Goal: Transaction & Acquisition: Purchase product/service

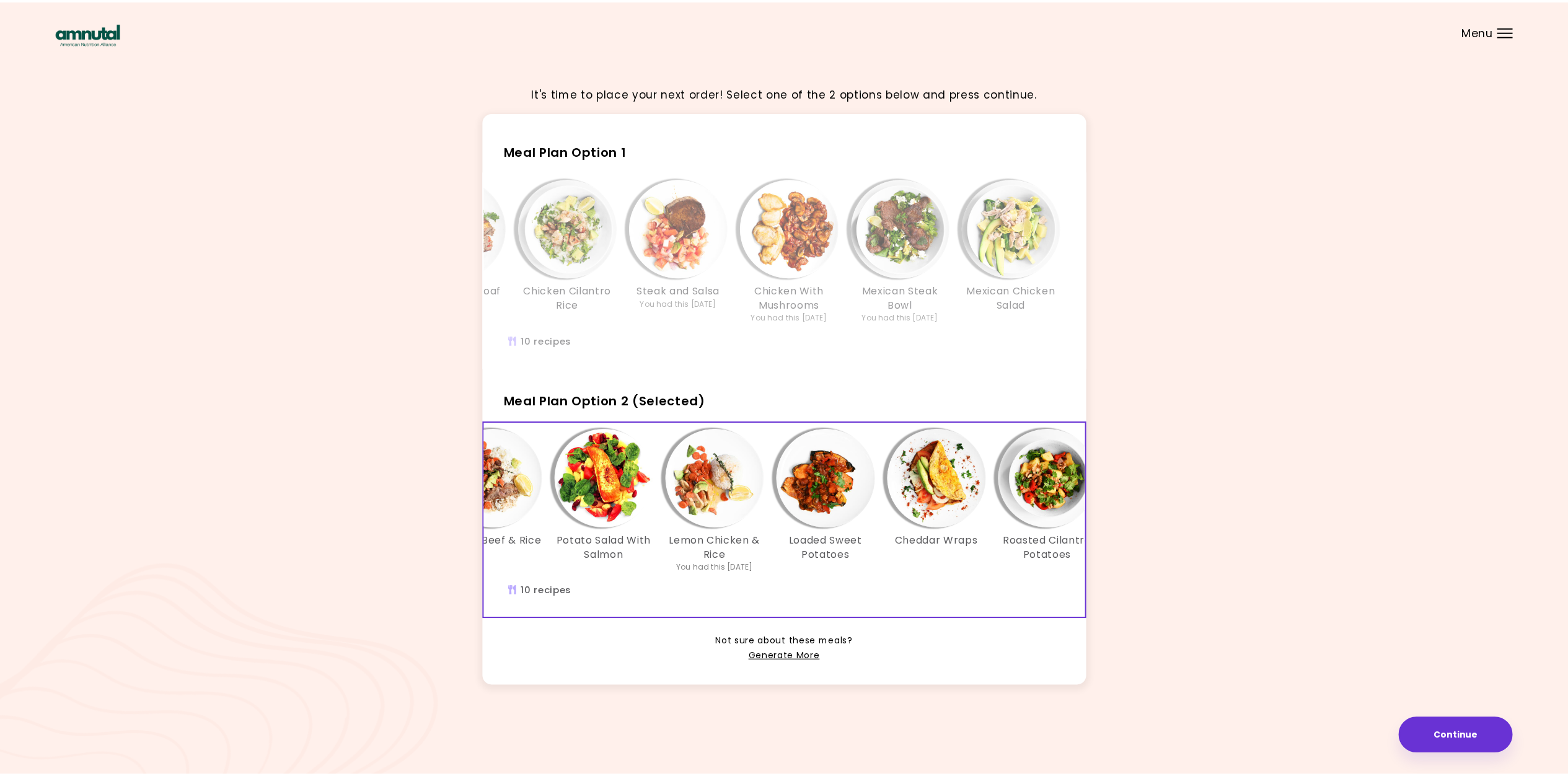
scroll to position [0, 548]
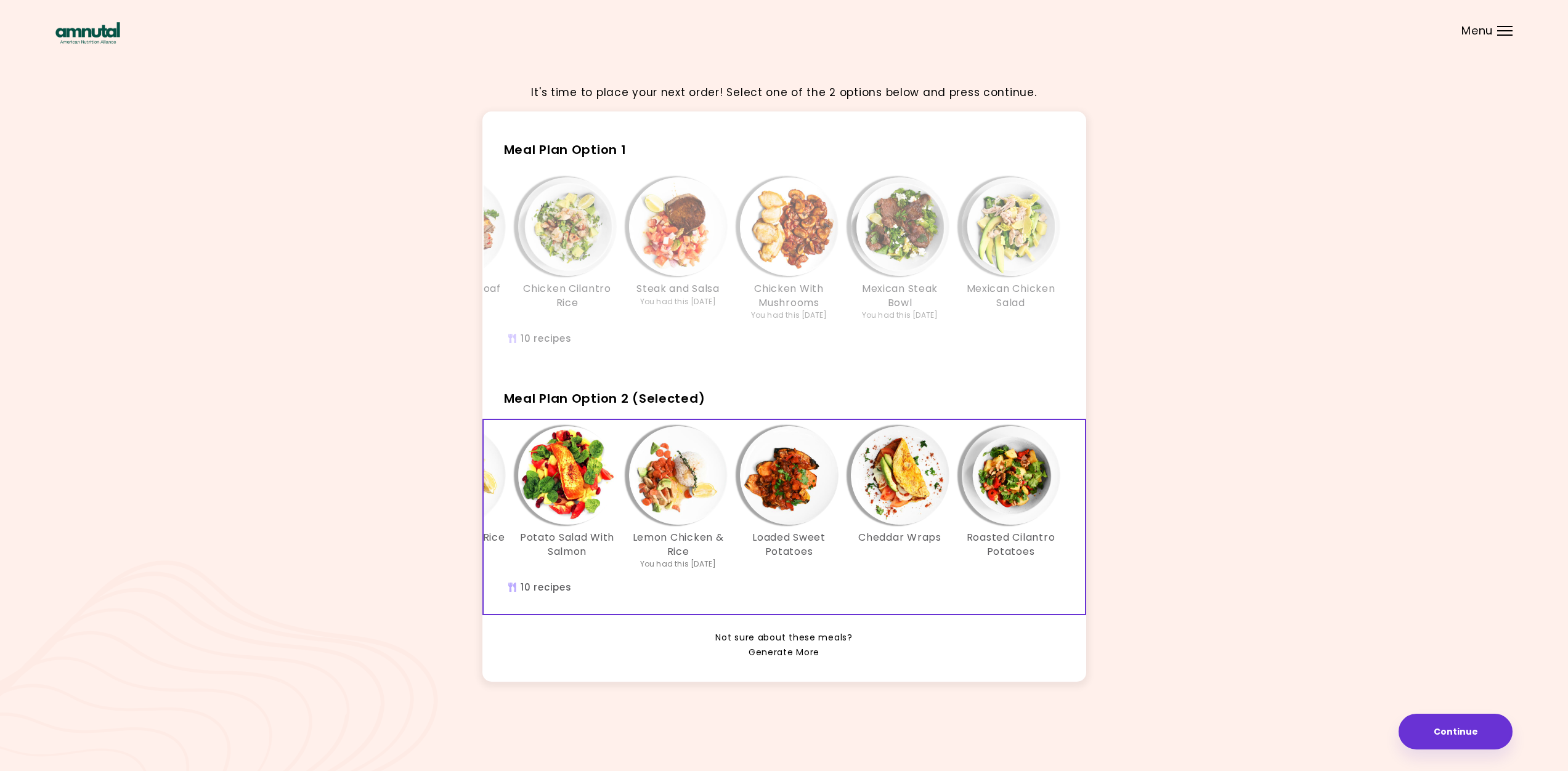
click at [776, 660] on link "Generate More" at bounding box center [784, 653] width 70 height 14
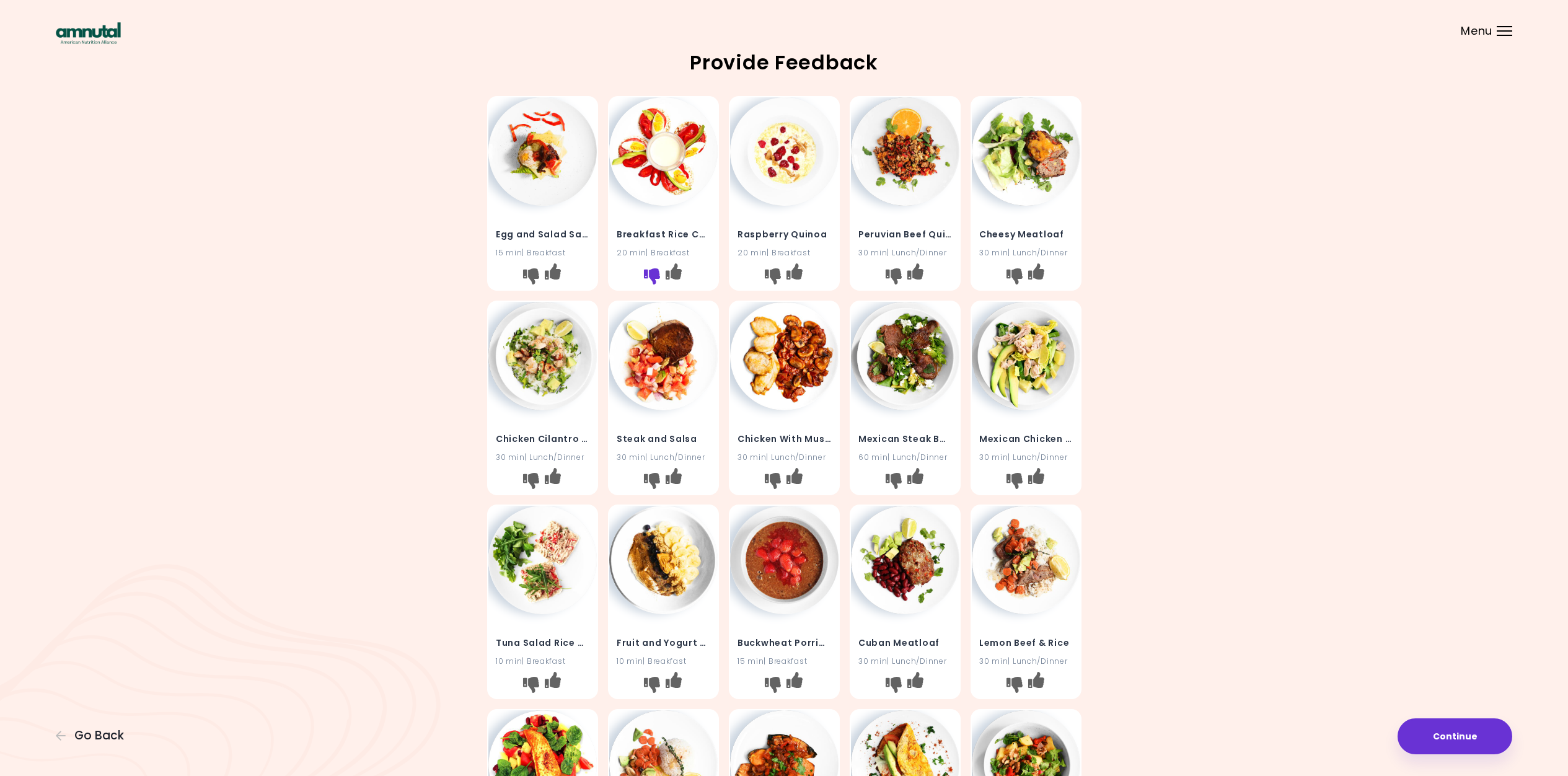
click at [652, 272] on icon "I don't like this recipe" at bounding box center [652, 276] width 16 height 16
click at [773, 273] on icon "I don't like this recipe" at bounding box center [773, 276] width 16 height 16
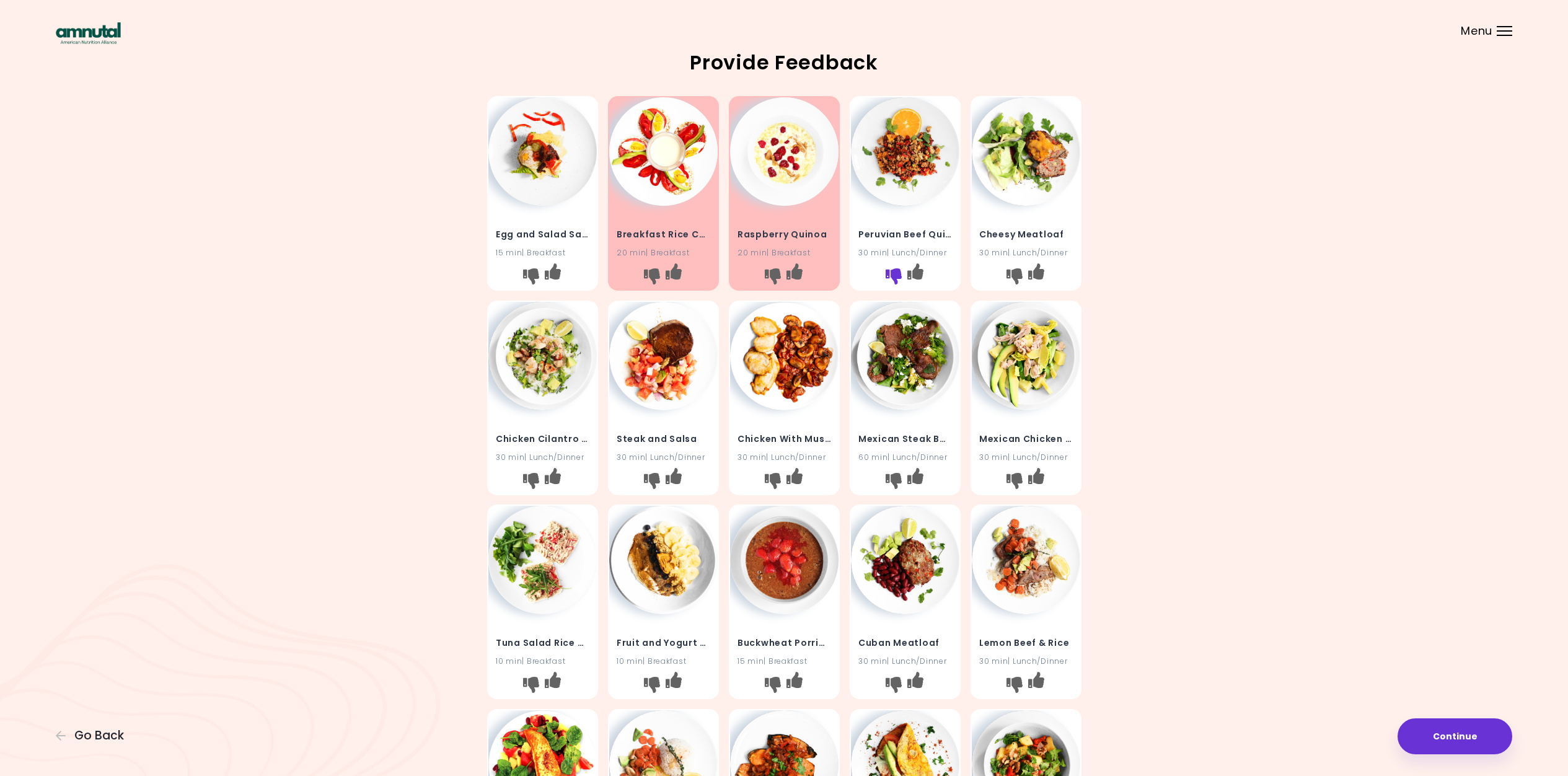
click at [892, 275] on icon "I don't like this recipe" at bounding box center [894, 276] width 16 height 16
click at [554, 476] on icon "I like this recipe" at bounding box center [552, 475] width 16 height 16
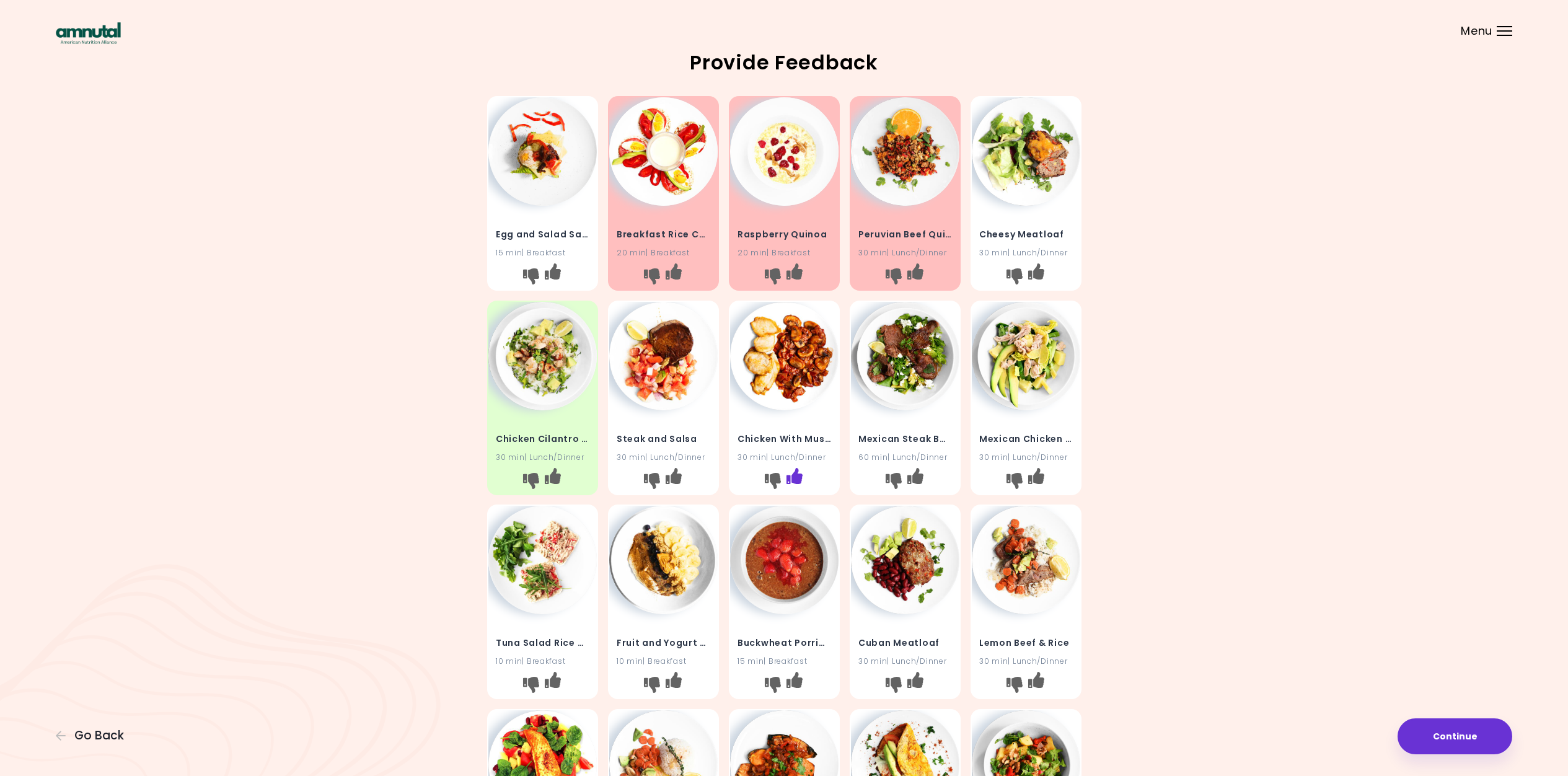
click at [794, 475] on icon "I like this recipe" at bounding box center [794, 475] width 16 height 16
click at [913, 475] on icon "I like this recipe" at bounding box center [915, 475] width 16 height 16
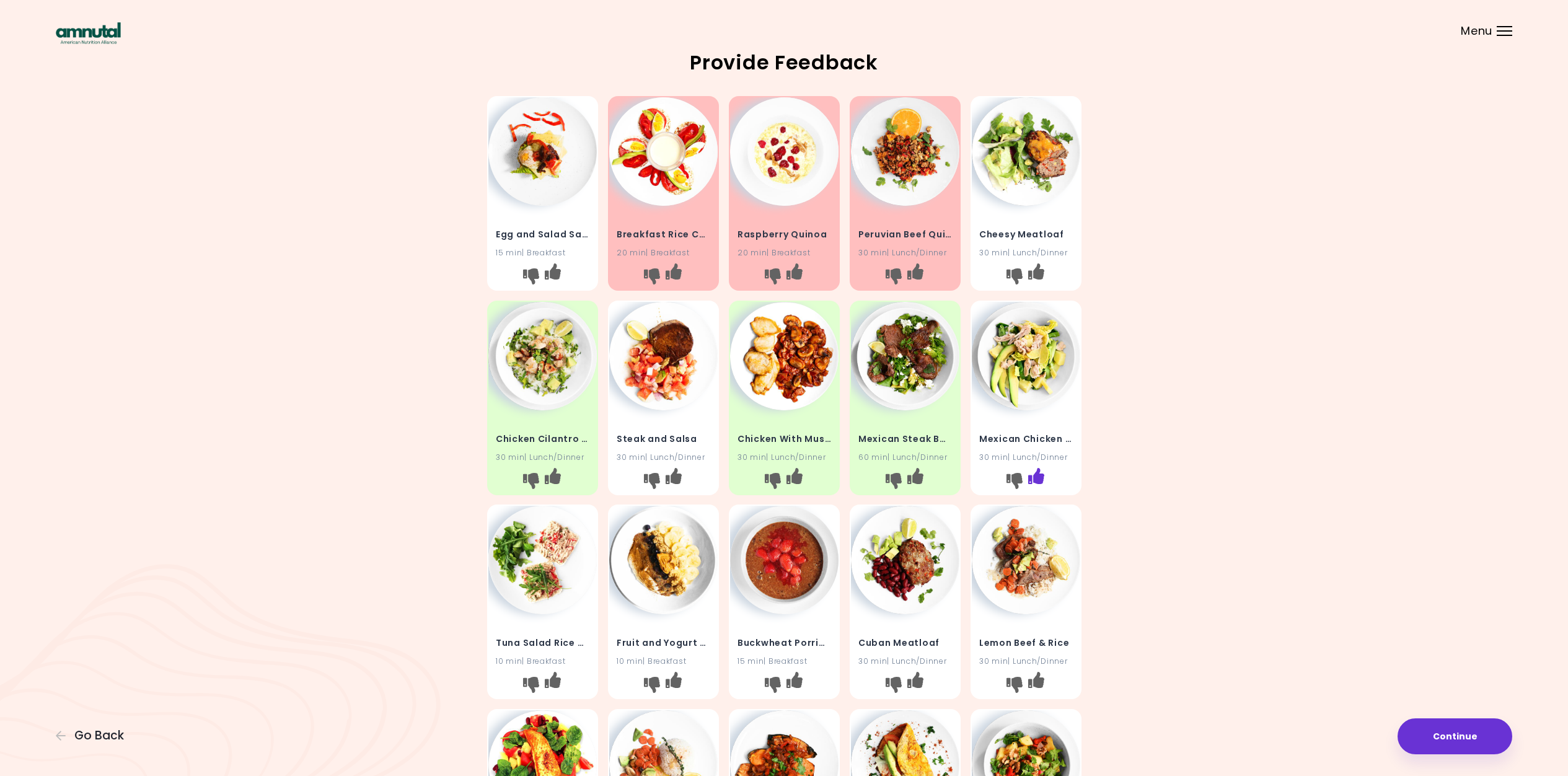
click at [1039, 477] on icon "I like this recipe" at bounding box center [1036, 475] width 16 height 16
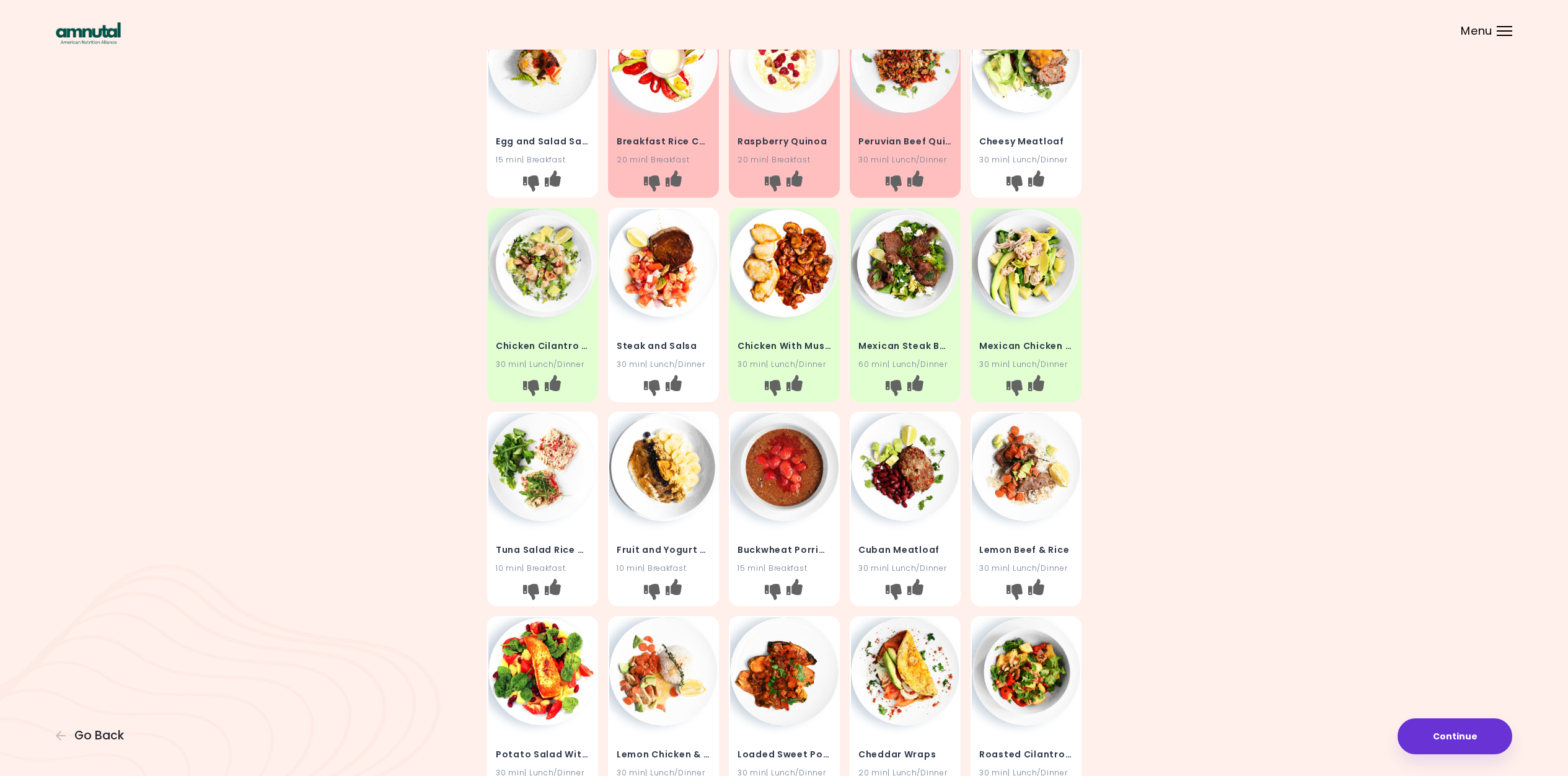
scroll to position [176, 0]
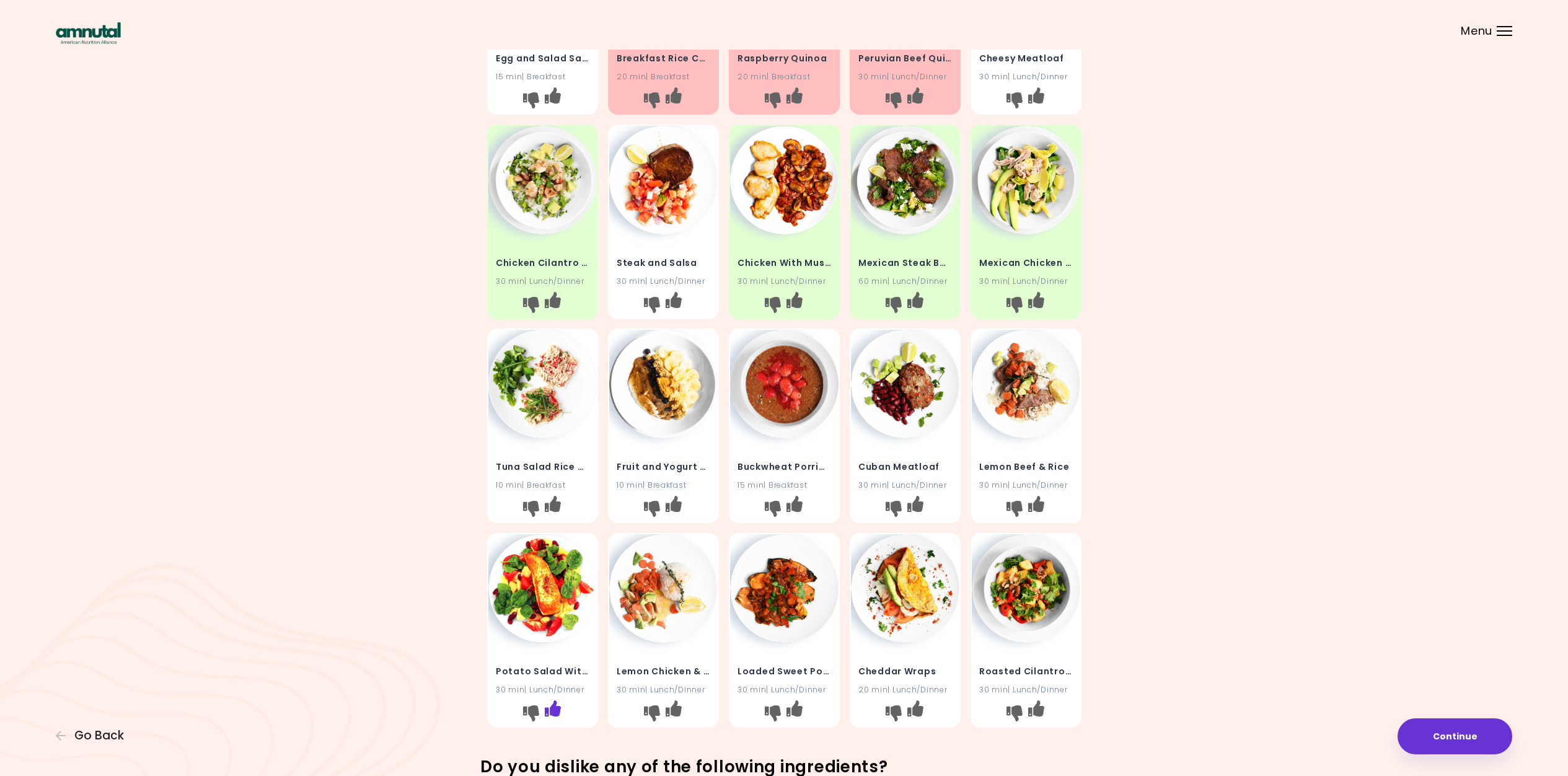
click at [553, 708] on icon "I like this recipe" at bounding box center [552, 708] width 16 height 16
click at [671, 709] on icon "I like this recipe" at bounding box center [674, 708] width 16 height 16
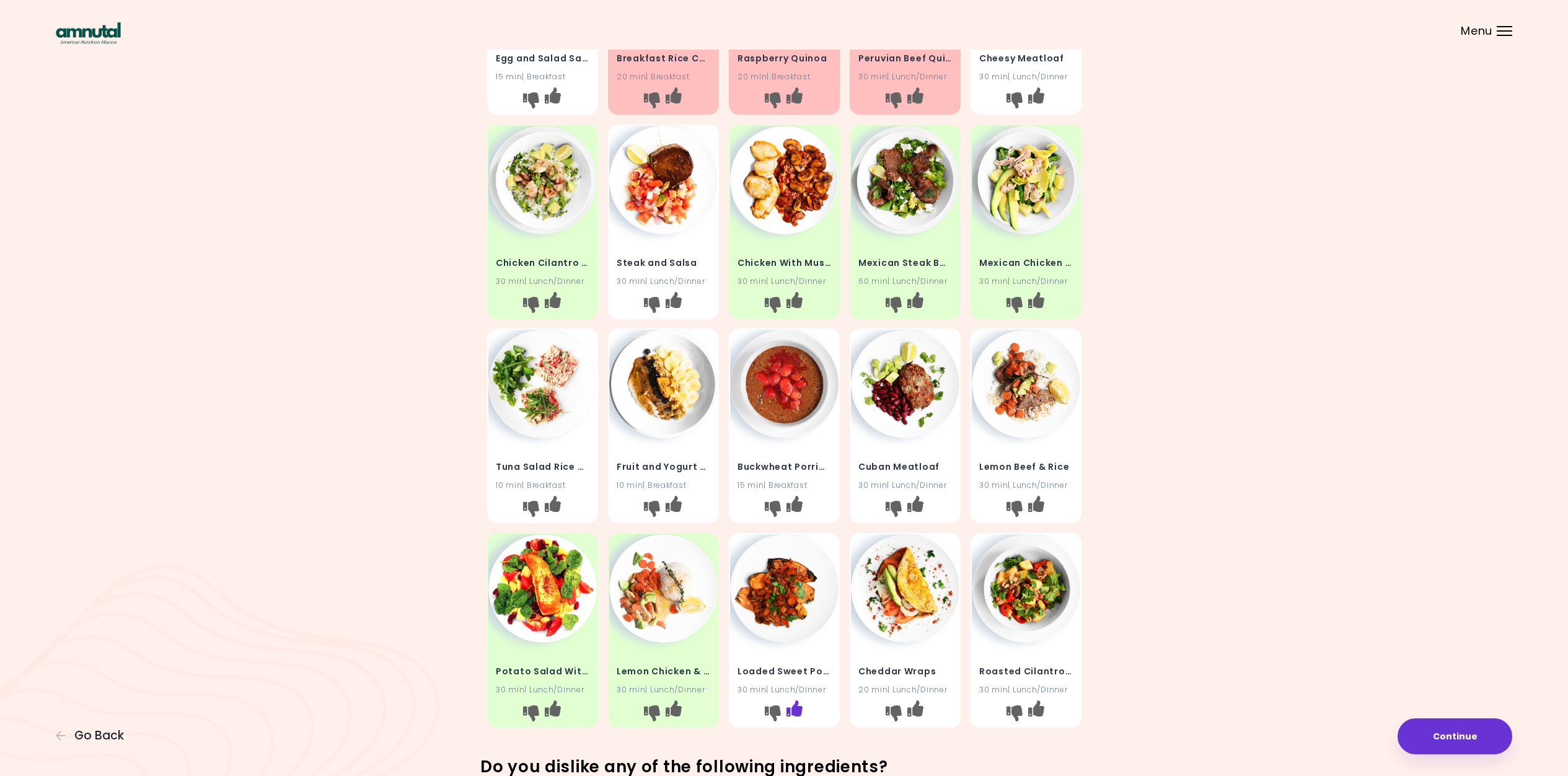
click at [797, 708] on icon "I like this recipe" at bounding box center [794, 708] width 16 height 16
click at [1037, 703] on icon "I like this recipe" at bounding box center [1036, 708] width 16 height 16
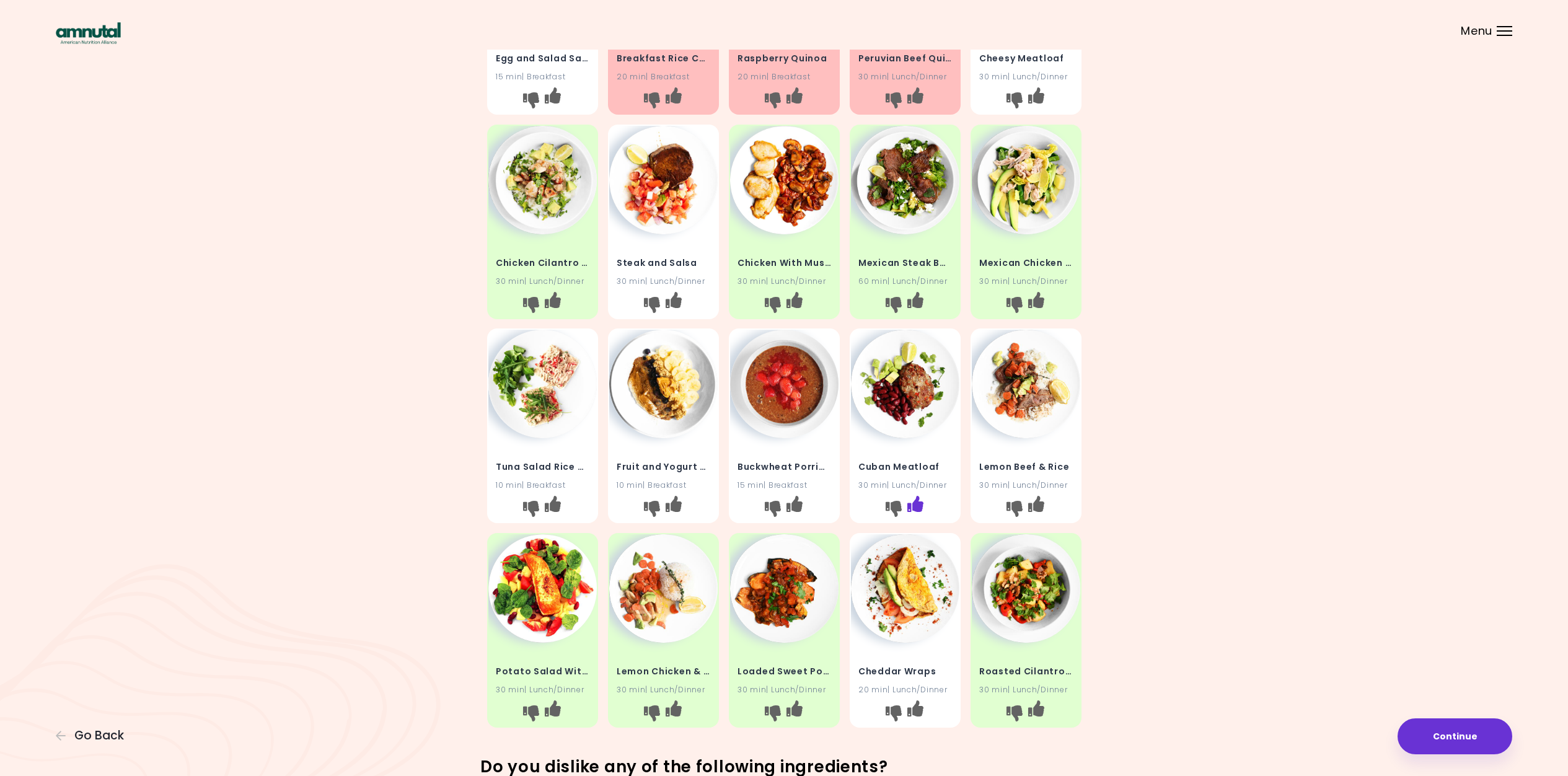
click at [916, 502] on icon "I like this recipe" at bounding box center [915, 504] width 16 height 16
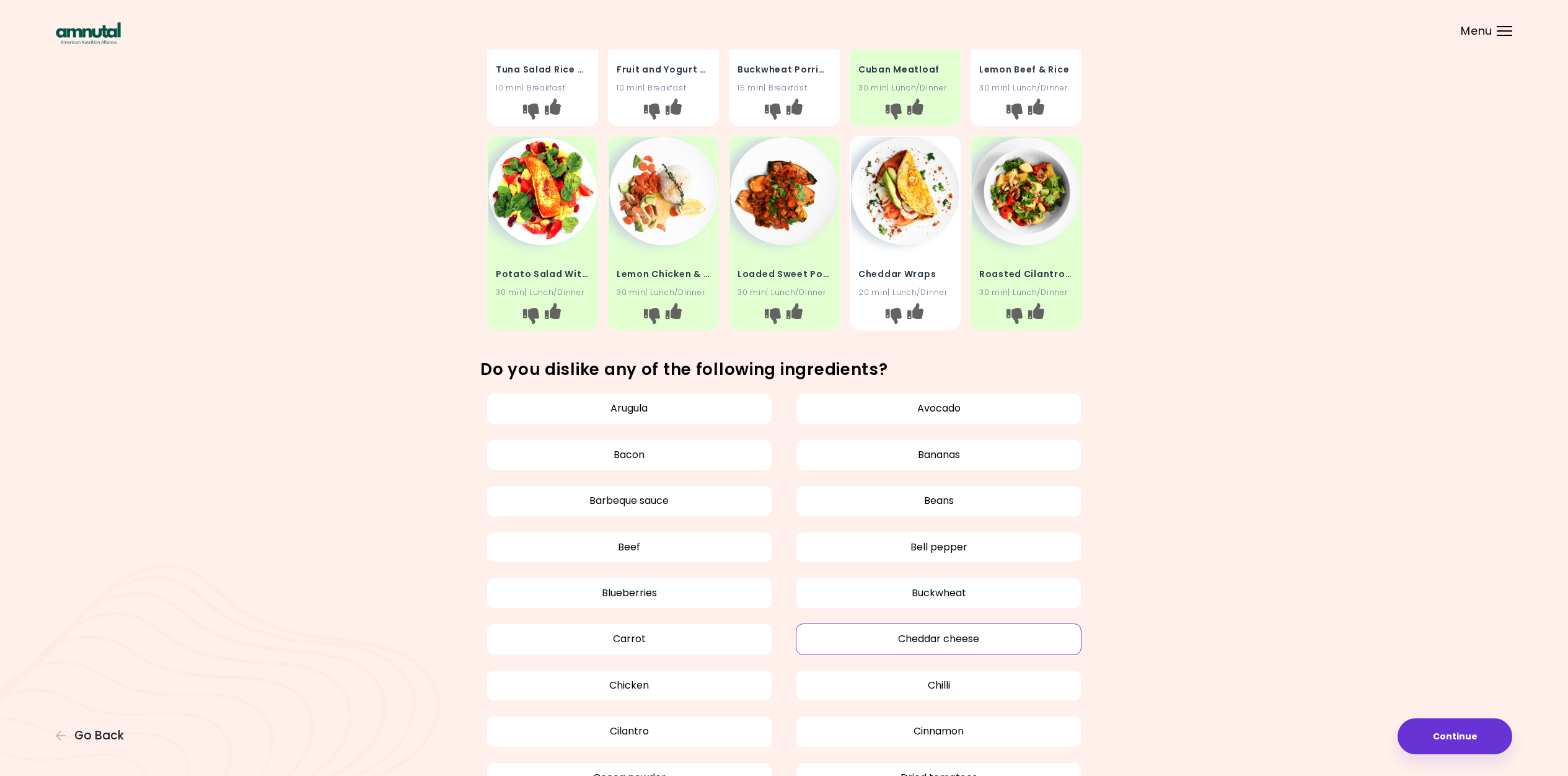
scroll to position [728, 0]
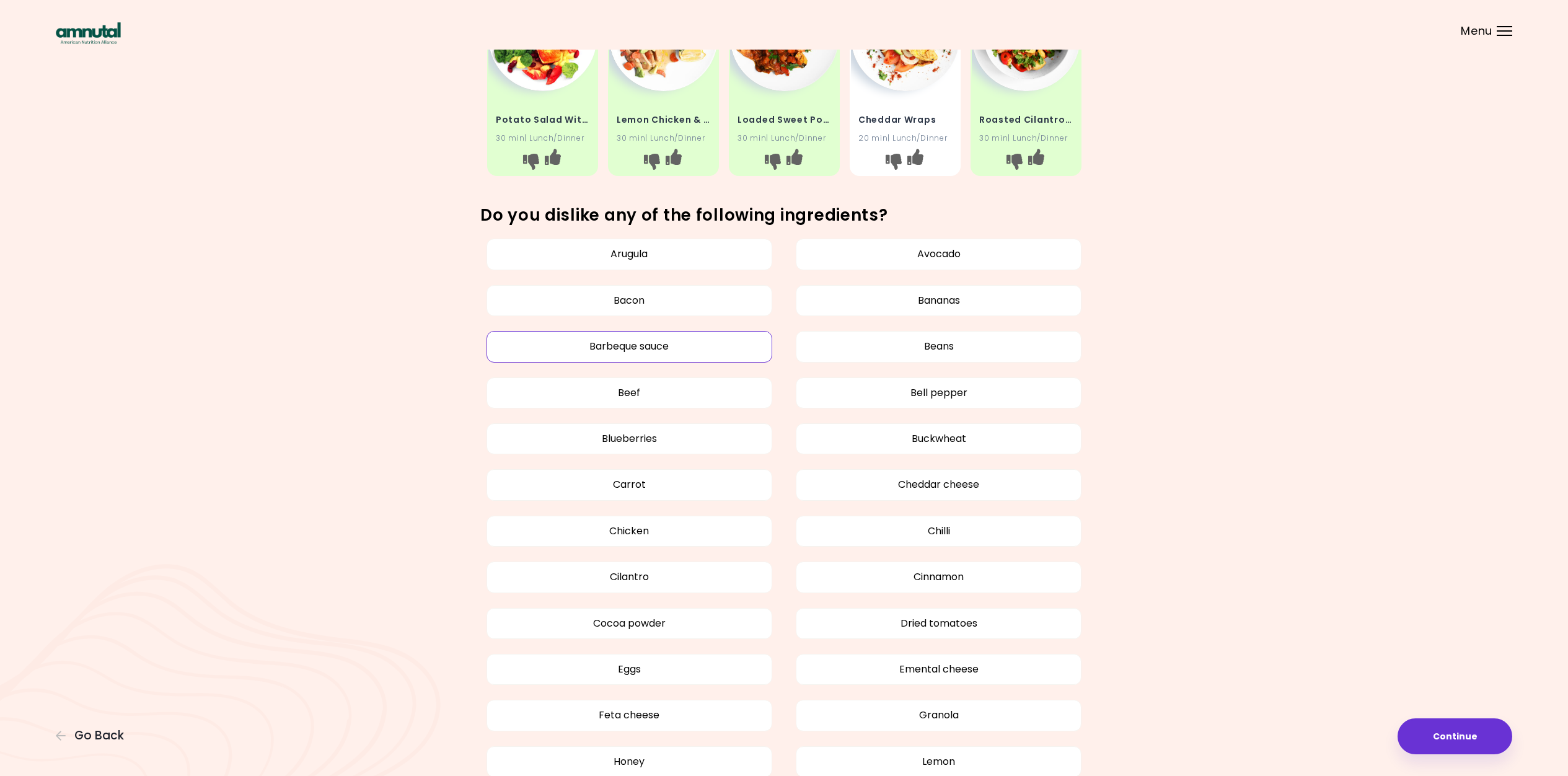
click at [616, 342] on button "Barbeque sauce" at bounding box center [629, 347] width 286 height 31
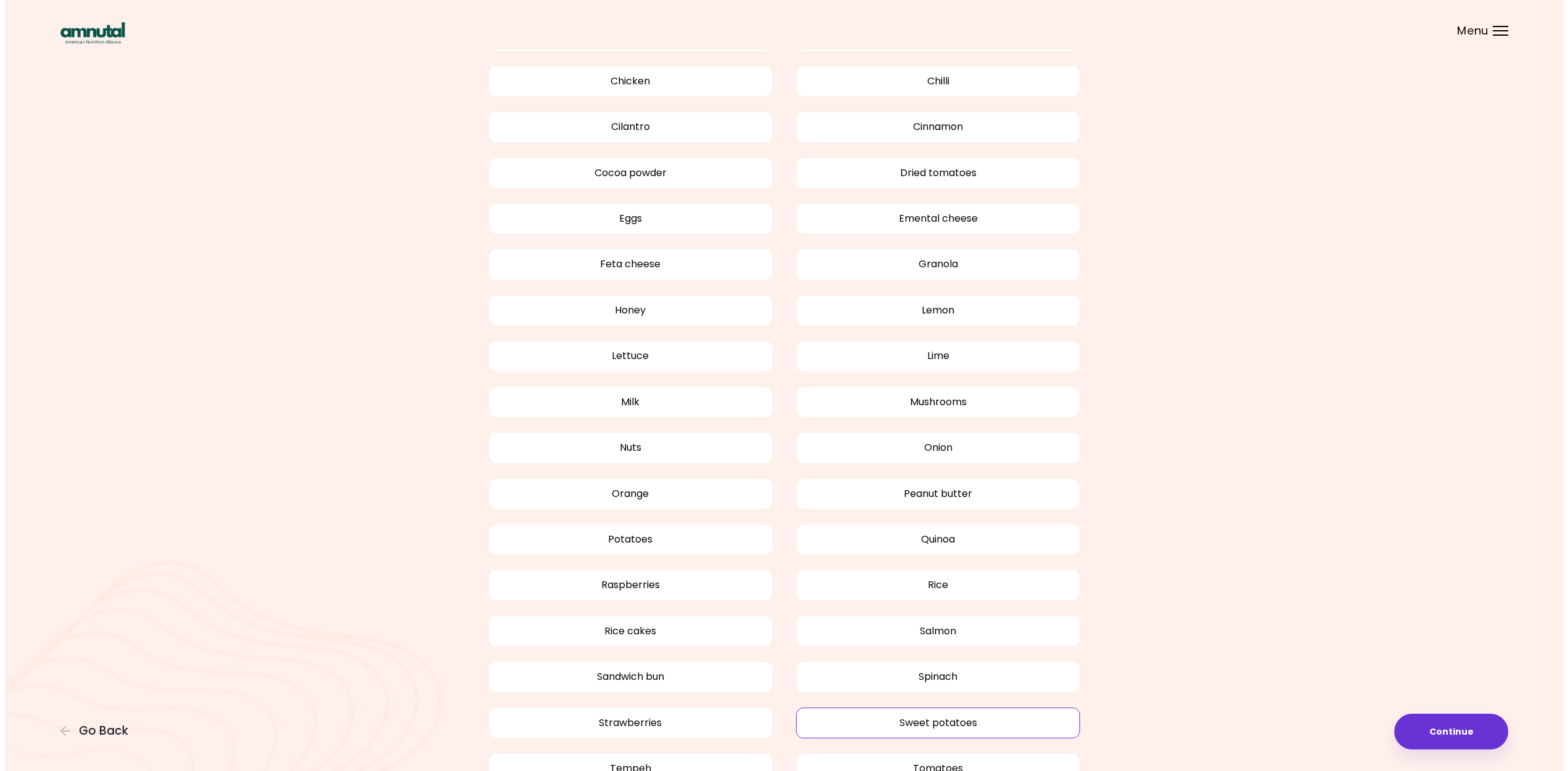
scroll to position [1278, 0]
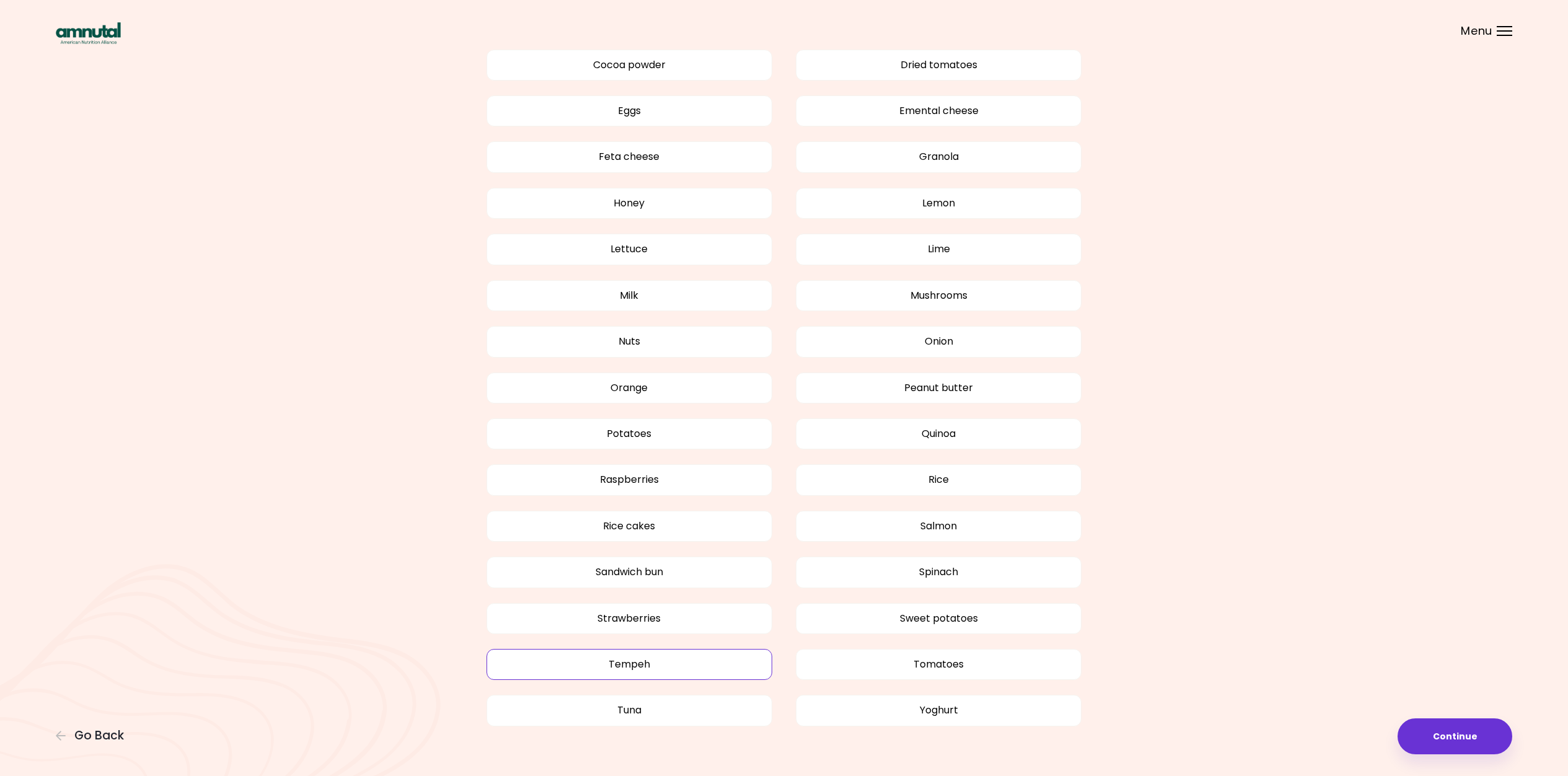
click at [626, 649] on button "Tempeh" at bounding box center [629, 665] width 286 height 31
click at [637, 522] on button "Rice cakes" at bounding box center [629, 526] width 286 height 31
click at [1442, 736] on button "Continue" at bounding box center [1455, 737] width 114 height 36
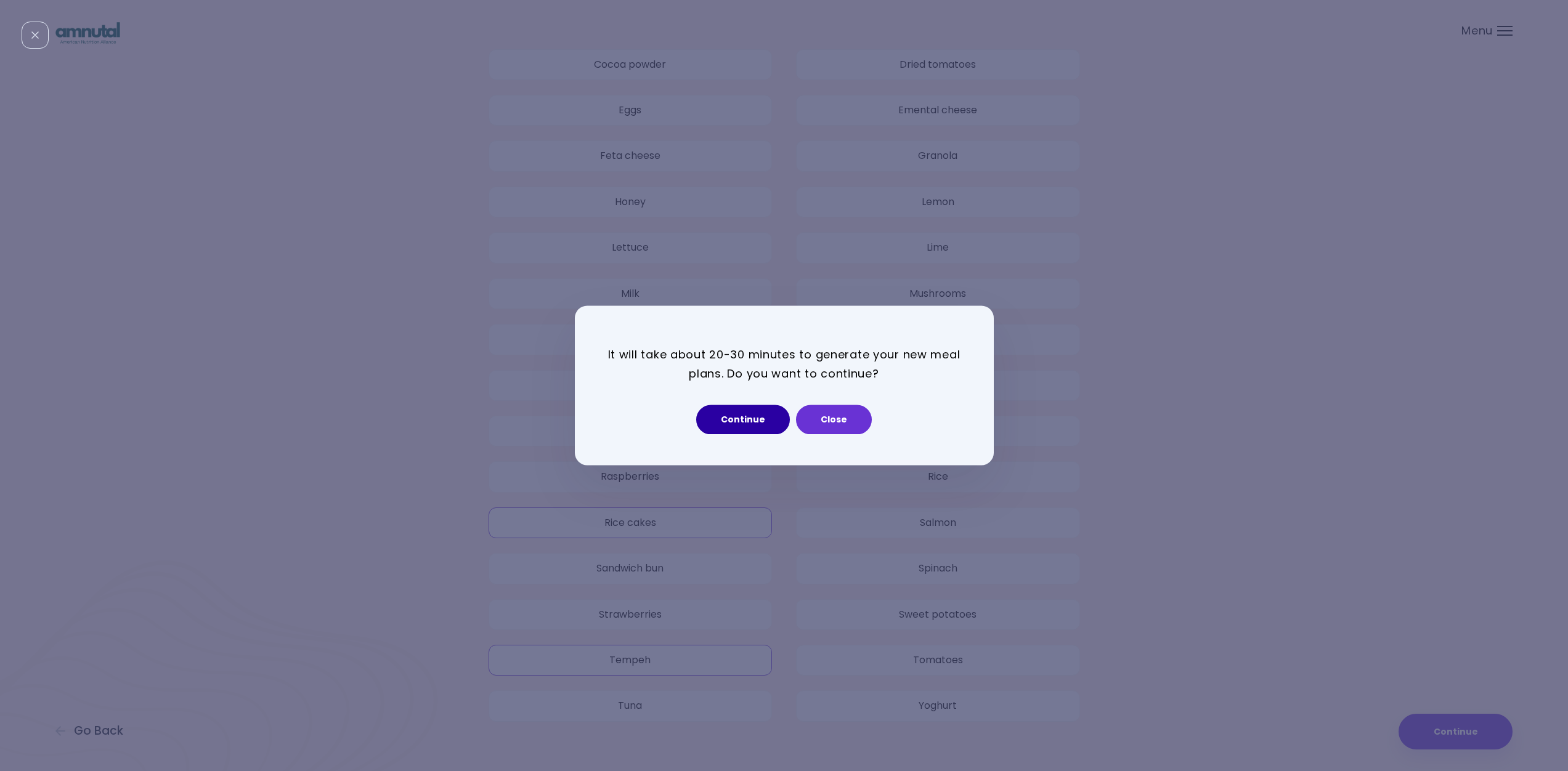
click at [743, 424] on button "Continue" at bounding box center [742, 420] width 94 height 30
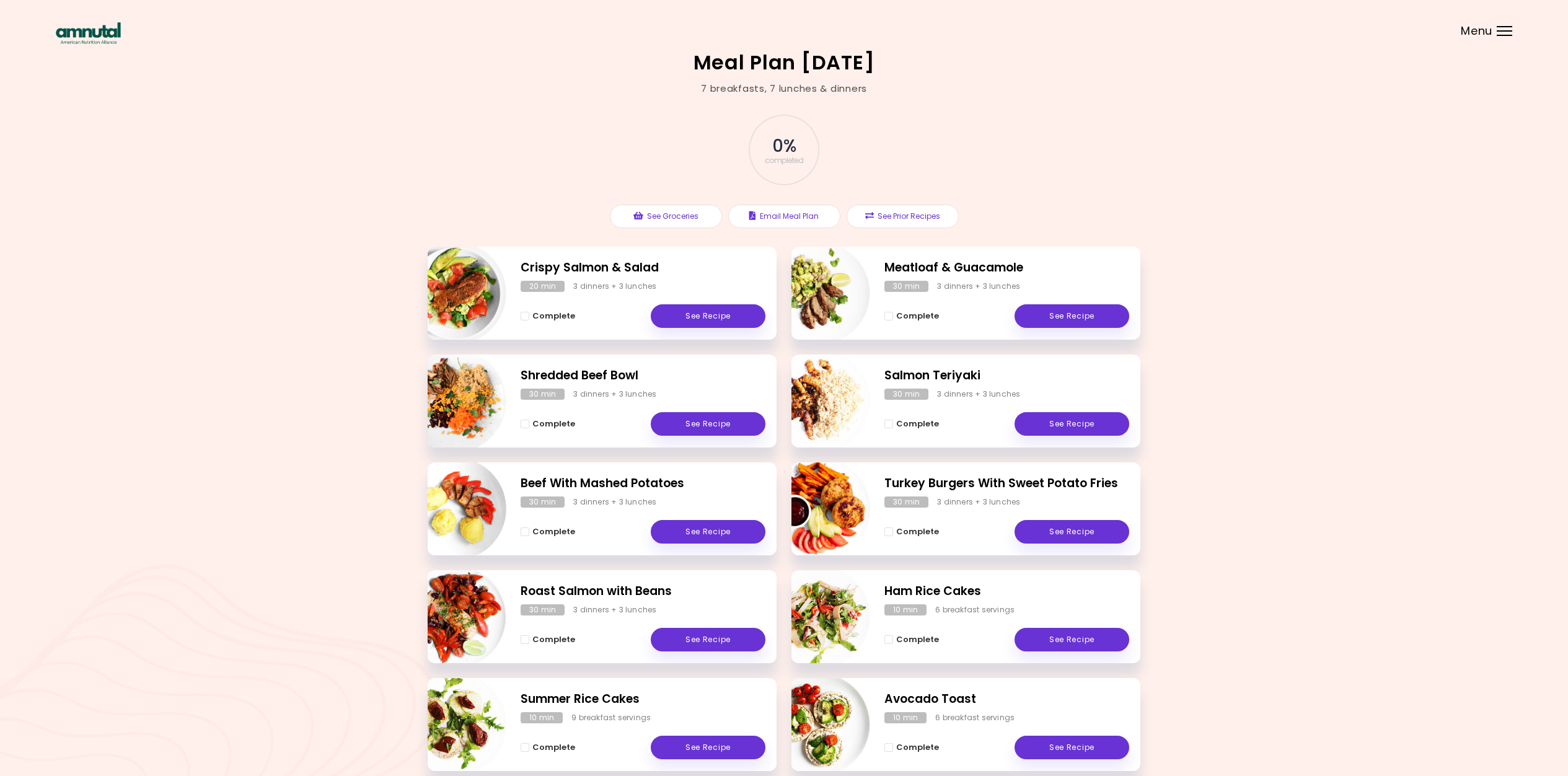
click at [1504, 27] on div at bounding box center [1504, 27] width 15 height 2
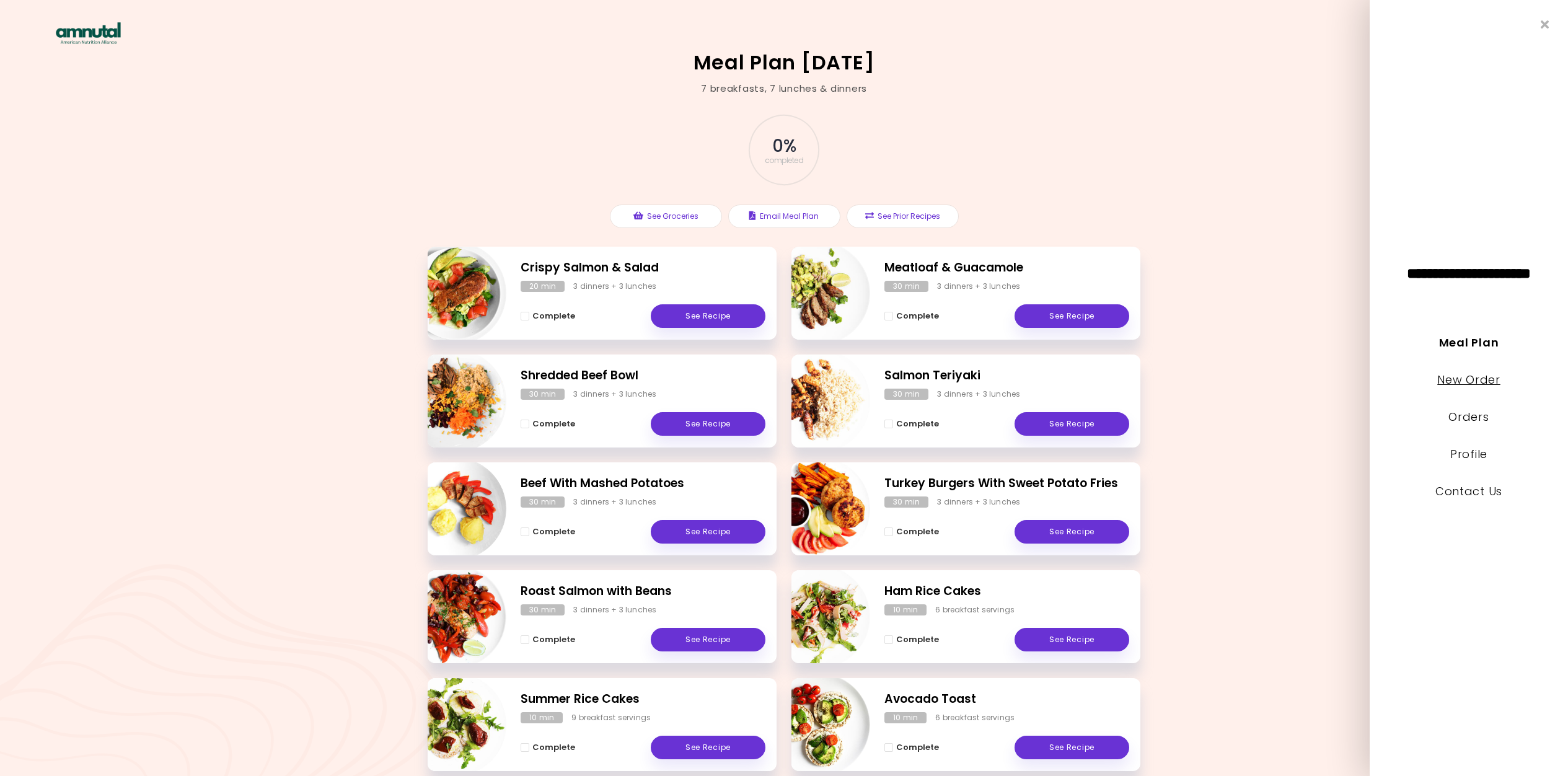
click at [1459, 377] on link "New Order" at bounding box center [1469, 380] width 63 height 15
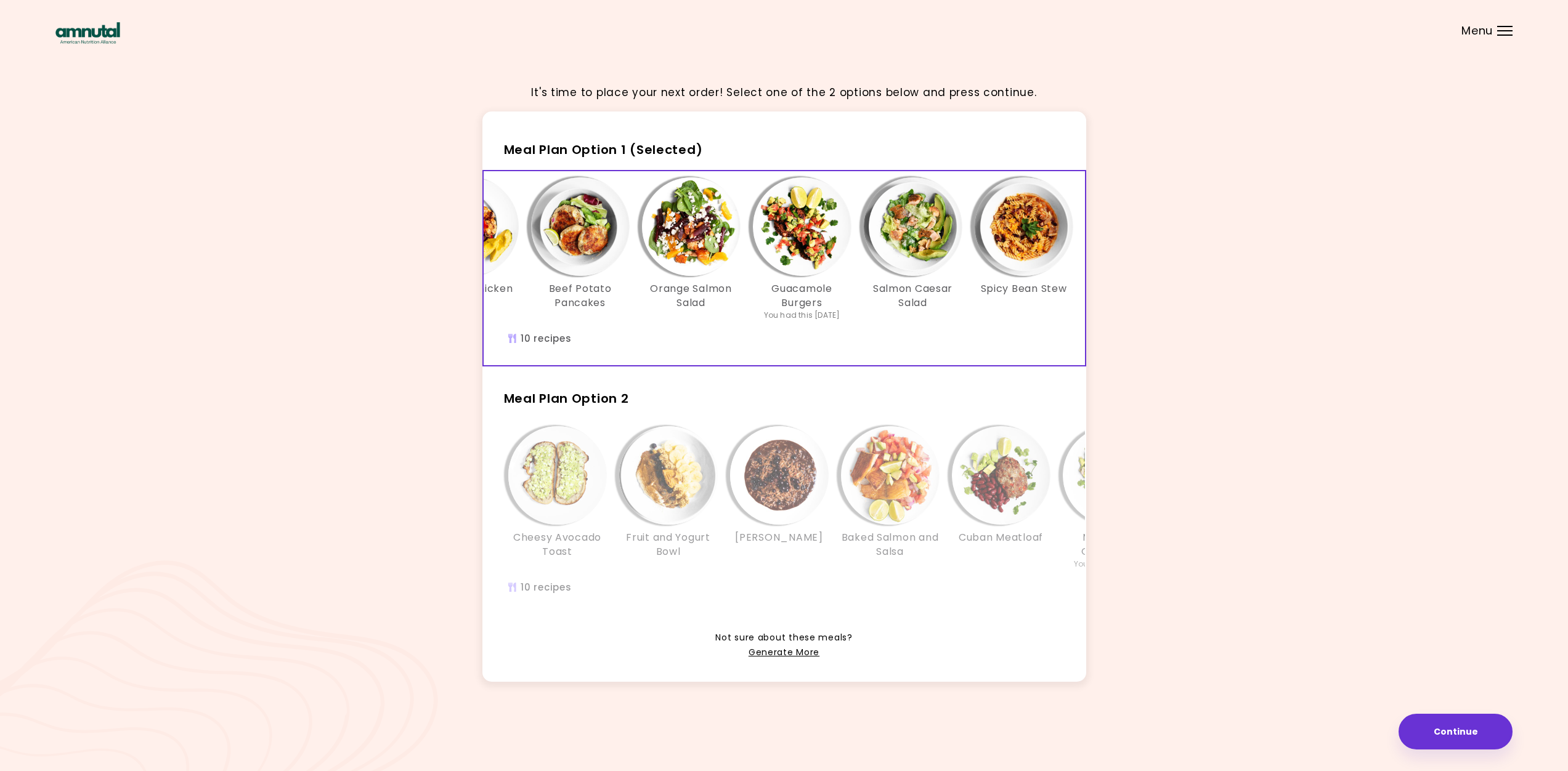
scroll to position [0, 545]
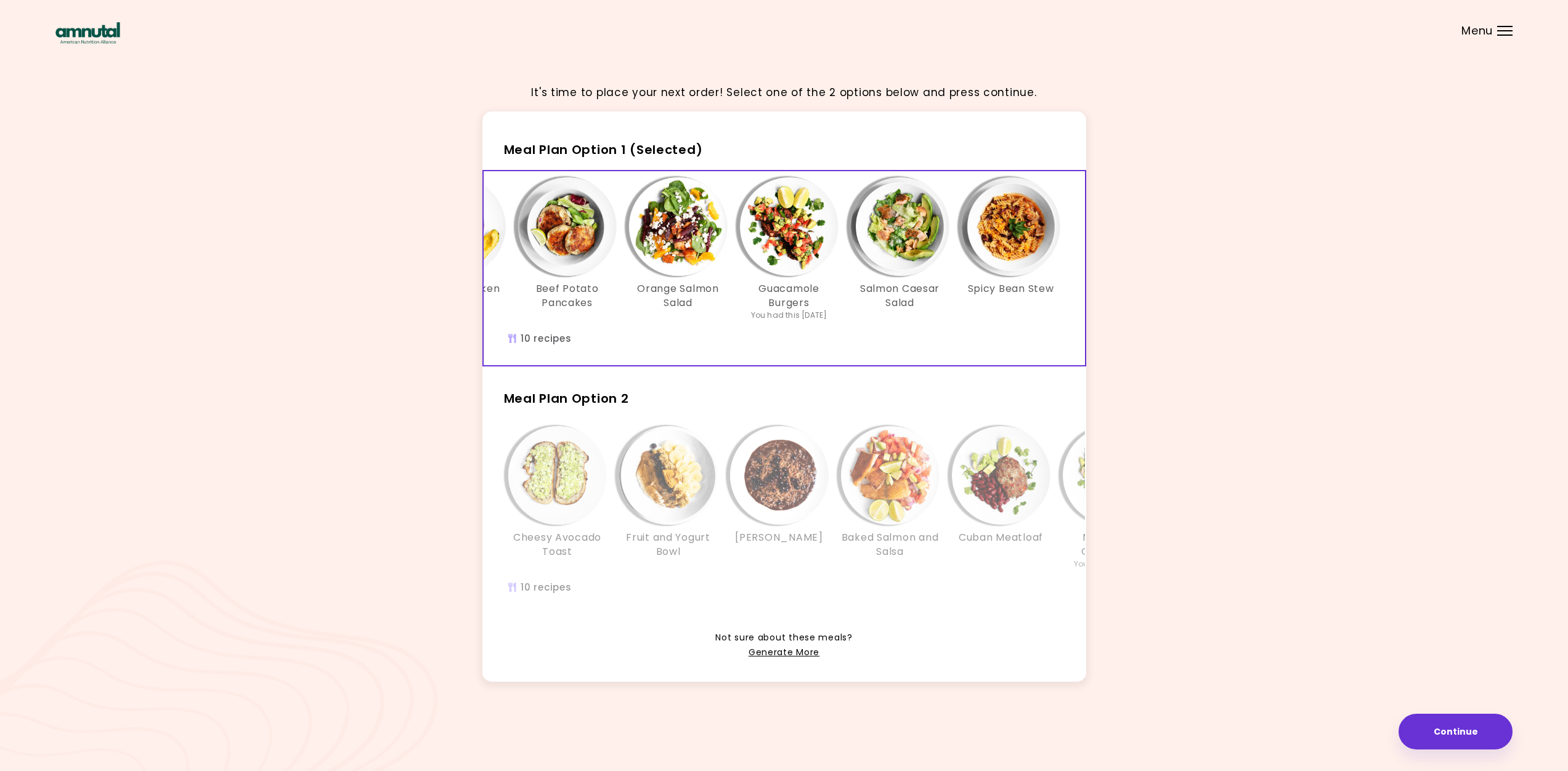
click at [644, 579] on div "Cheesy Avocado Toast Fruit and Yogurt Bowl Choco Berry Risotto Baked Salmon and…" at bounding box center [1056, 504] width 1109 height 156
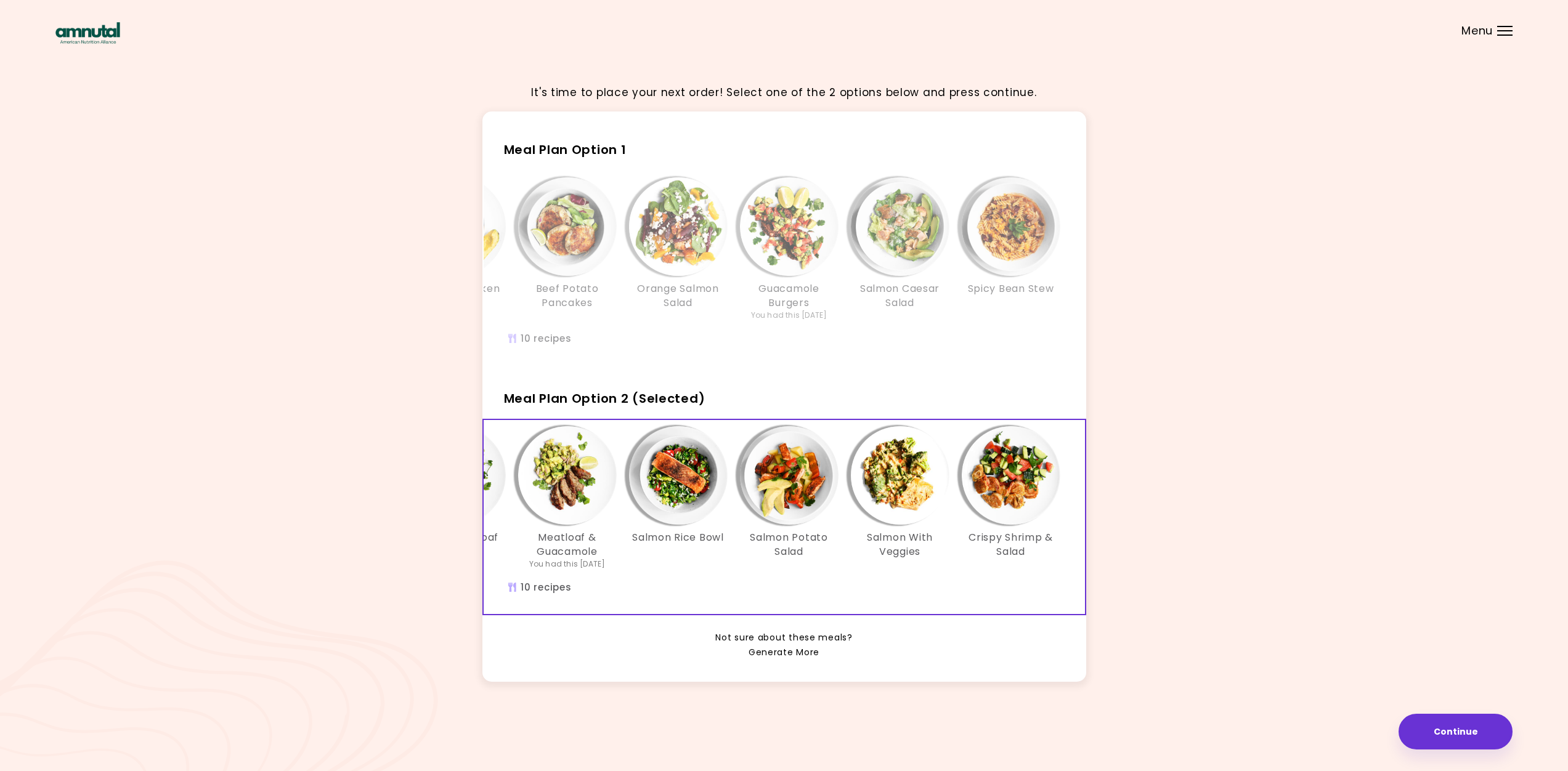
click at [784, 660] on link "Generate More" at bounding box center [784, 653] width 70 height 14
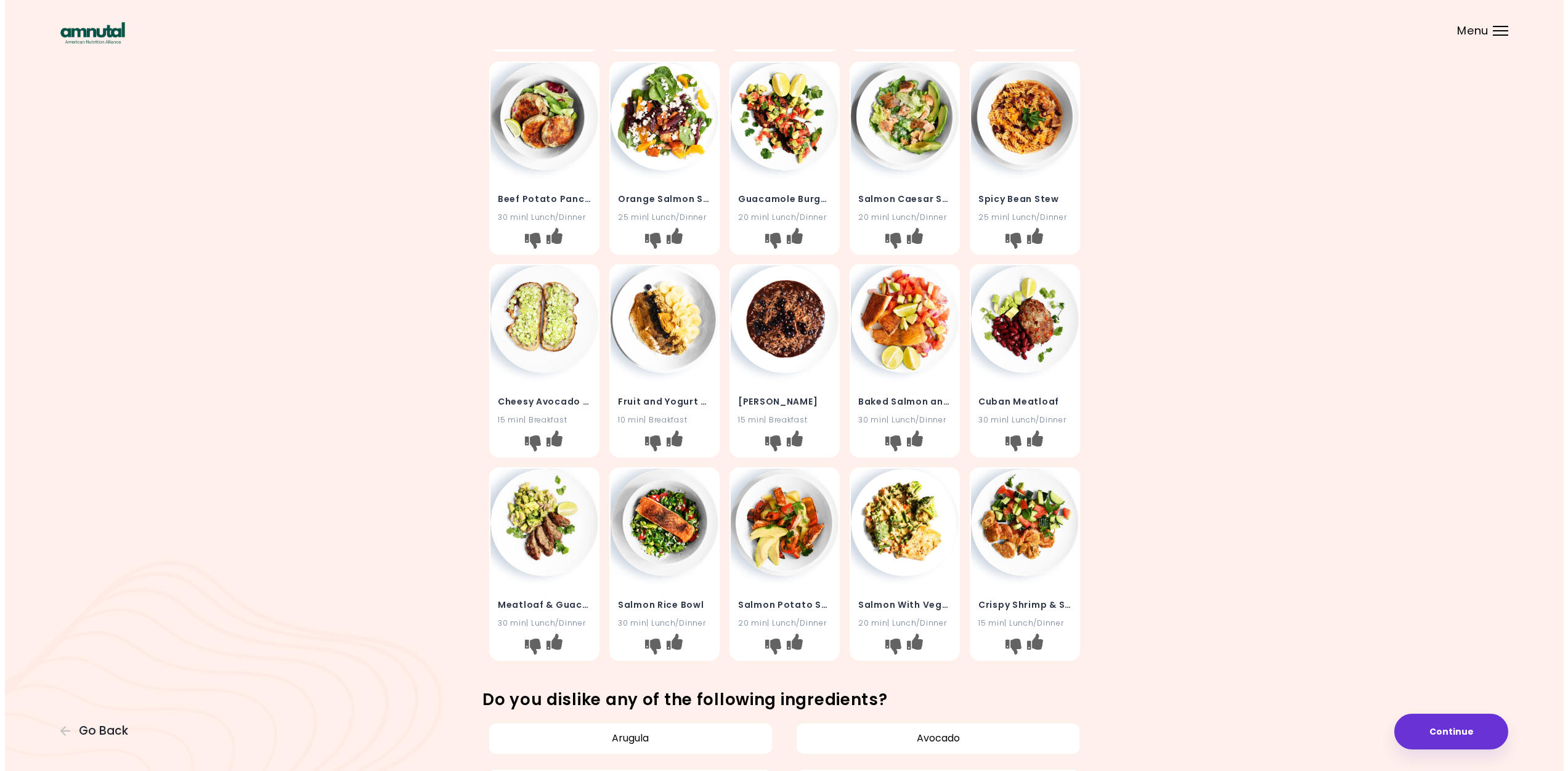
scroll to position [380, 0]
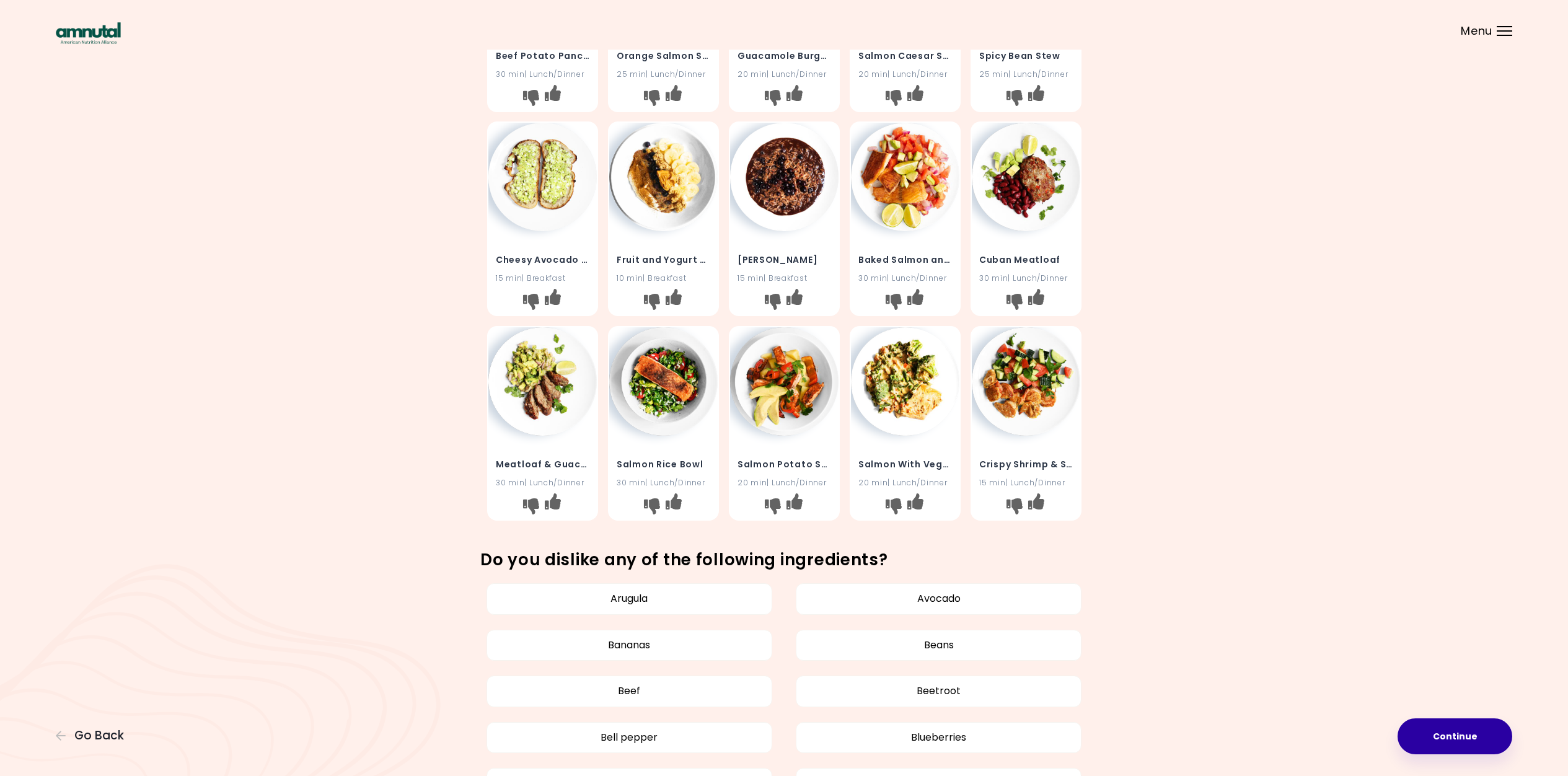
click at [1480, 743] on button "Continue" at bounding box center [1455, 737] width 114 height 36
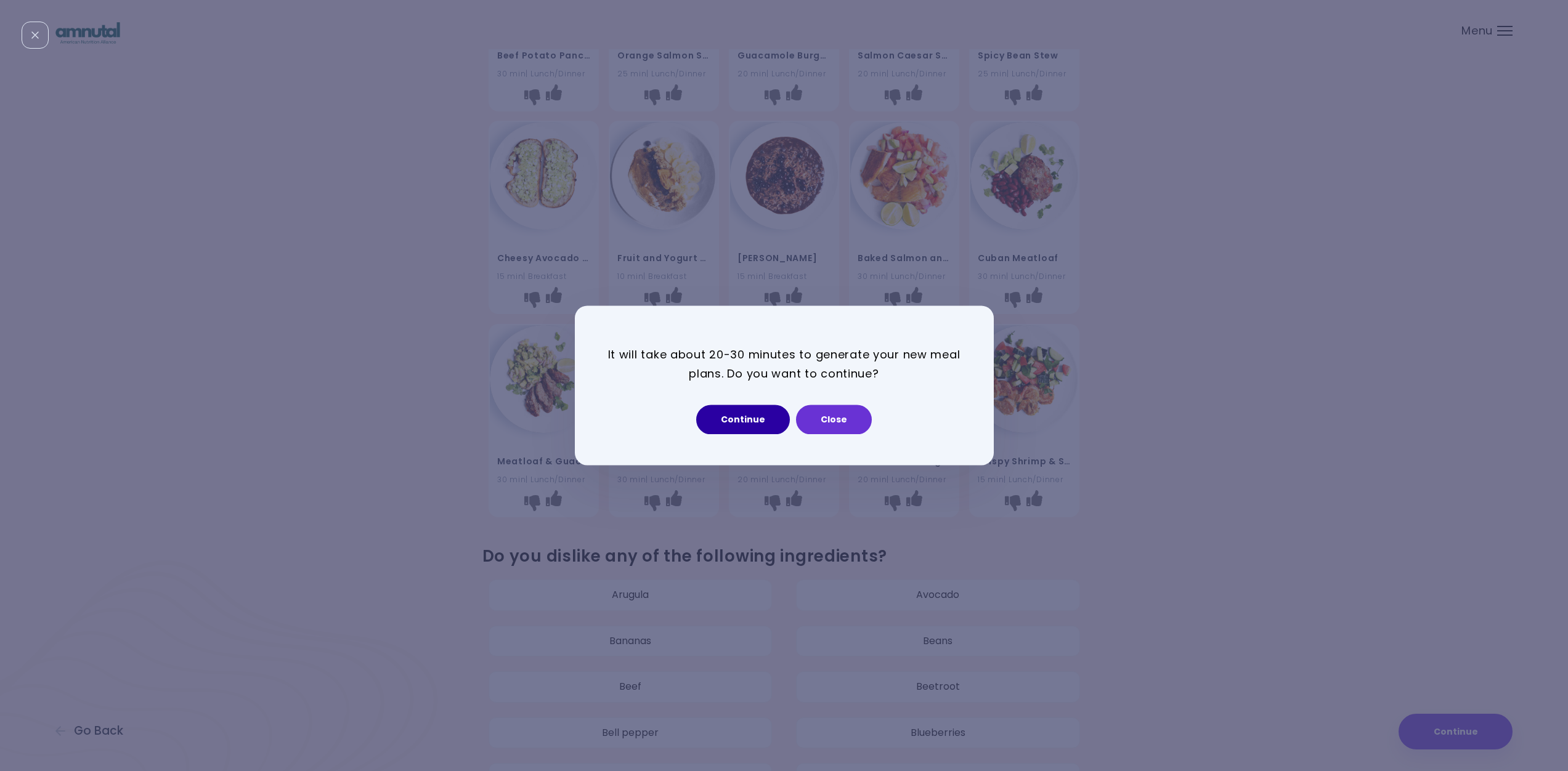
click at [734, 424] on button "Continue" at bounding box center [742, 420] width 94 height 30
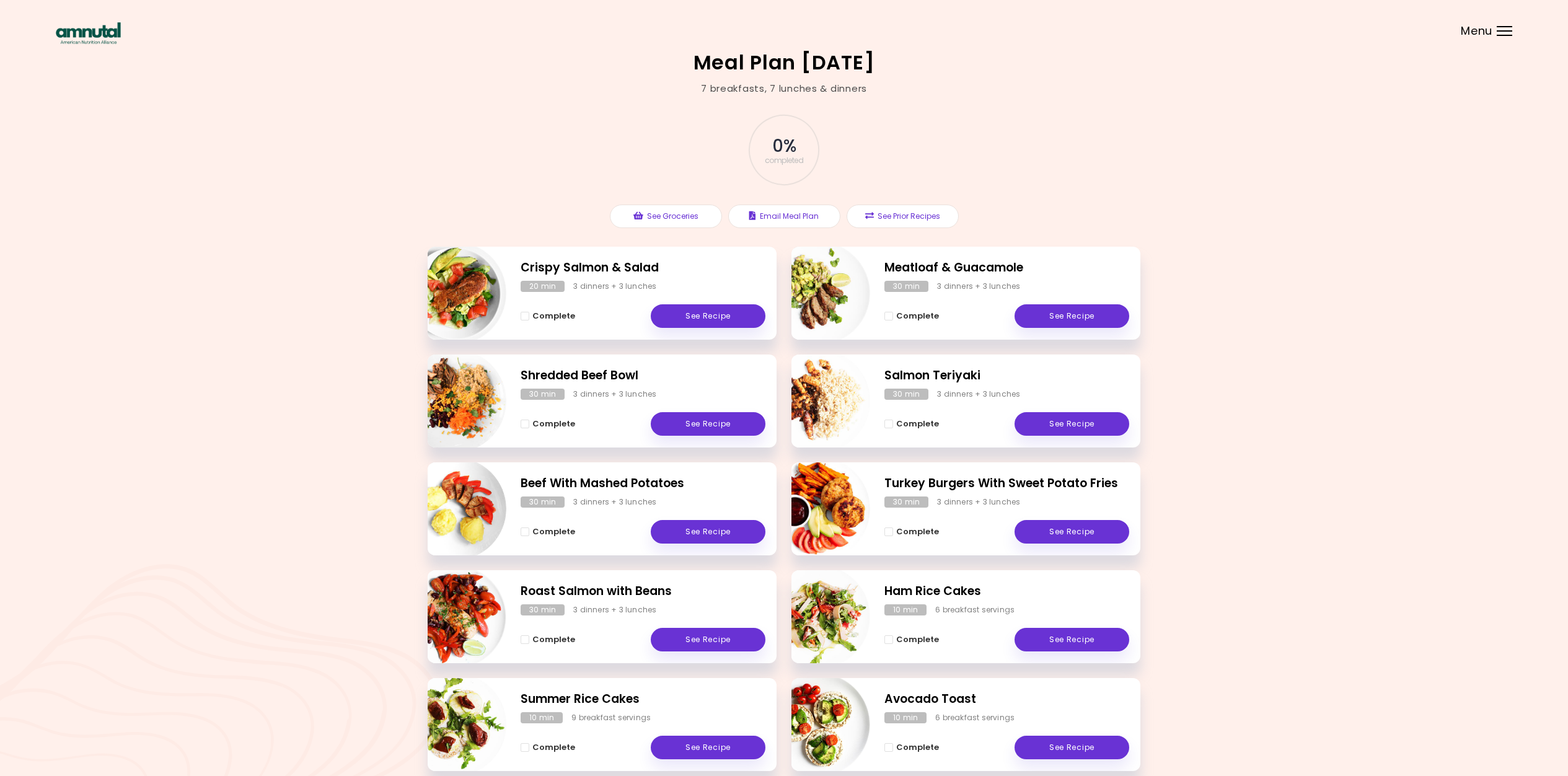
click at [1504, 31] on div at bounding box center [1504, 31] width 15 height 2
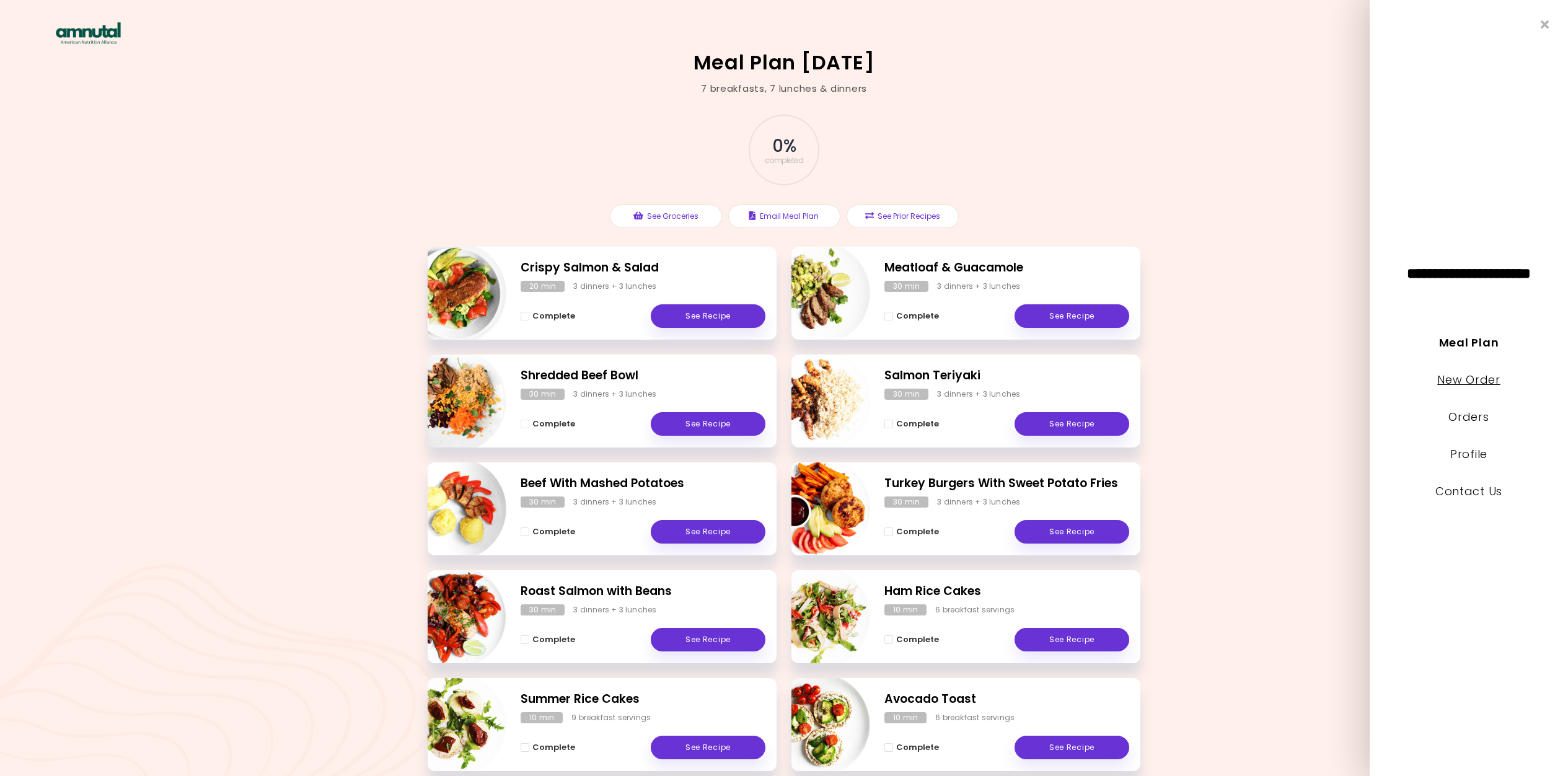
click at [1460, 378] on link "New Order" at bounding box center [1469, 380] width 63 height 15
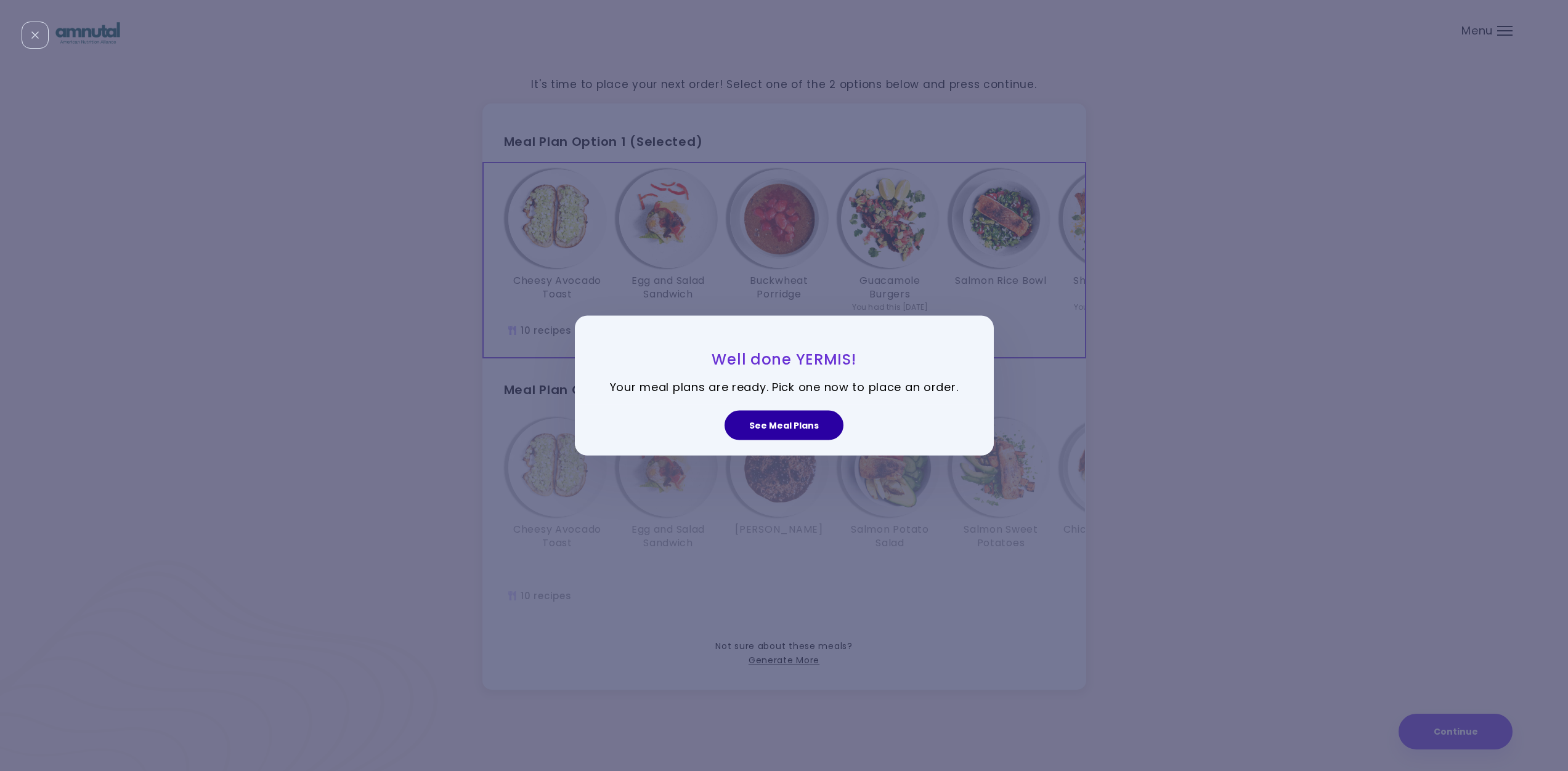
click at [782, 426] on button "See Meal Plans" at bounding box center [784, 424] width 119 height 30
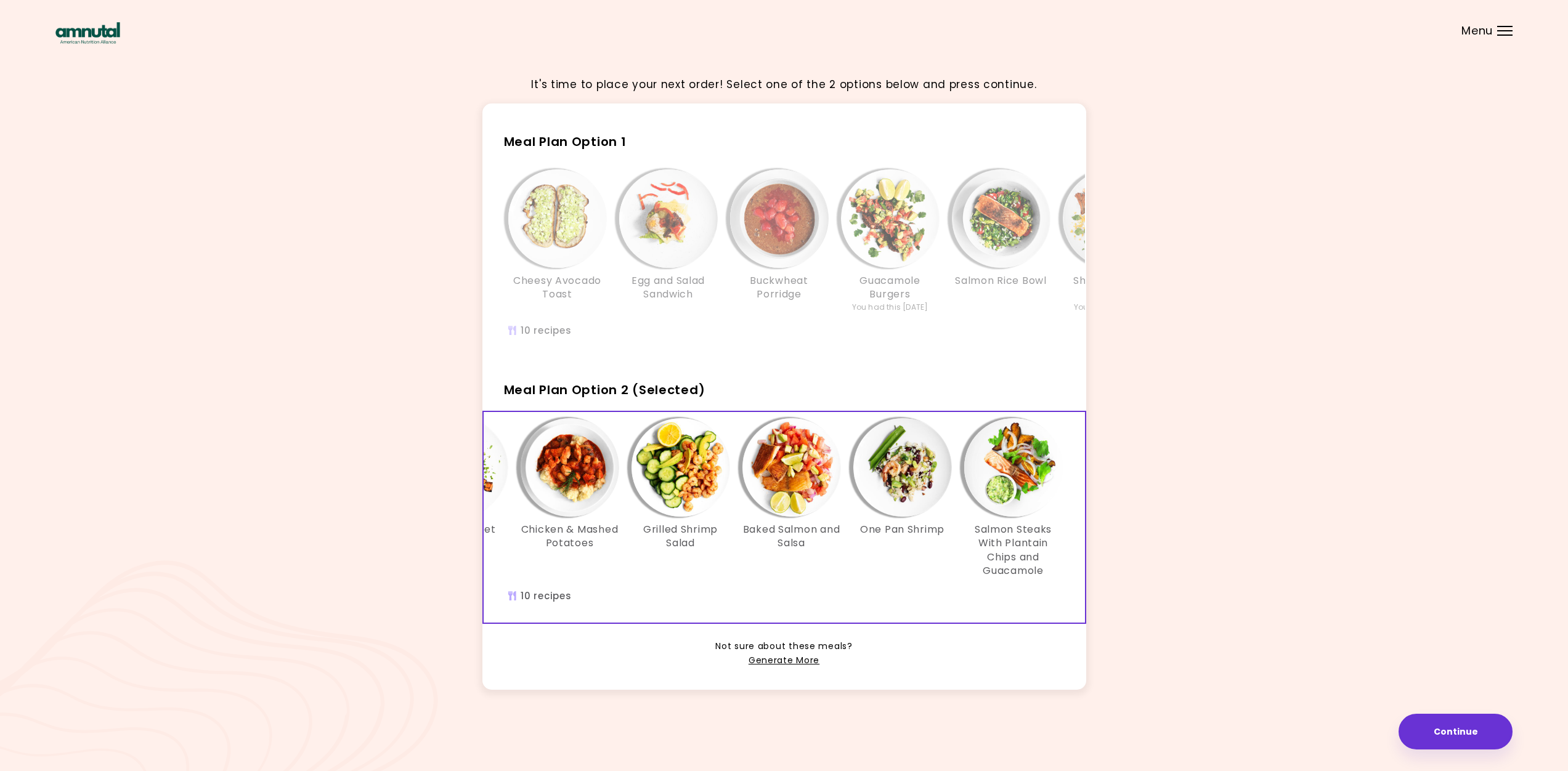
scroll to position [0, 545]
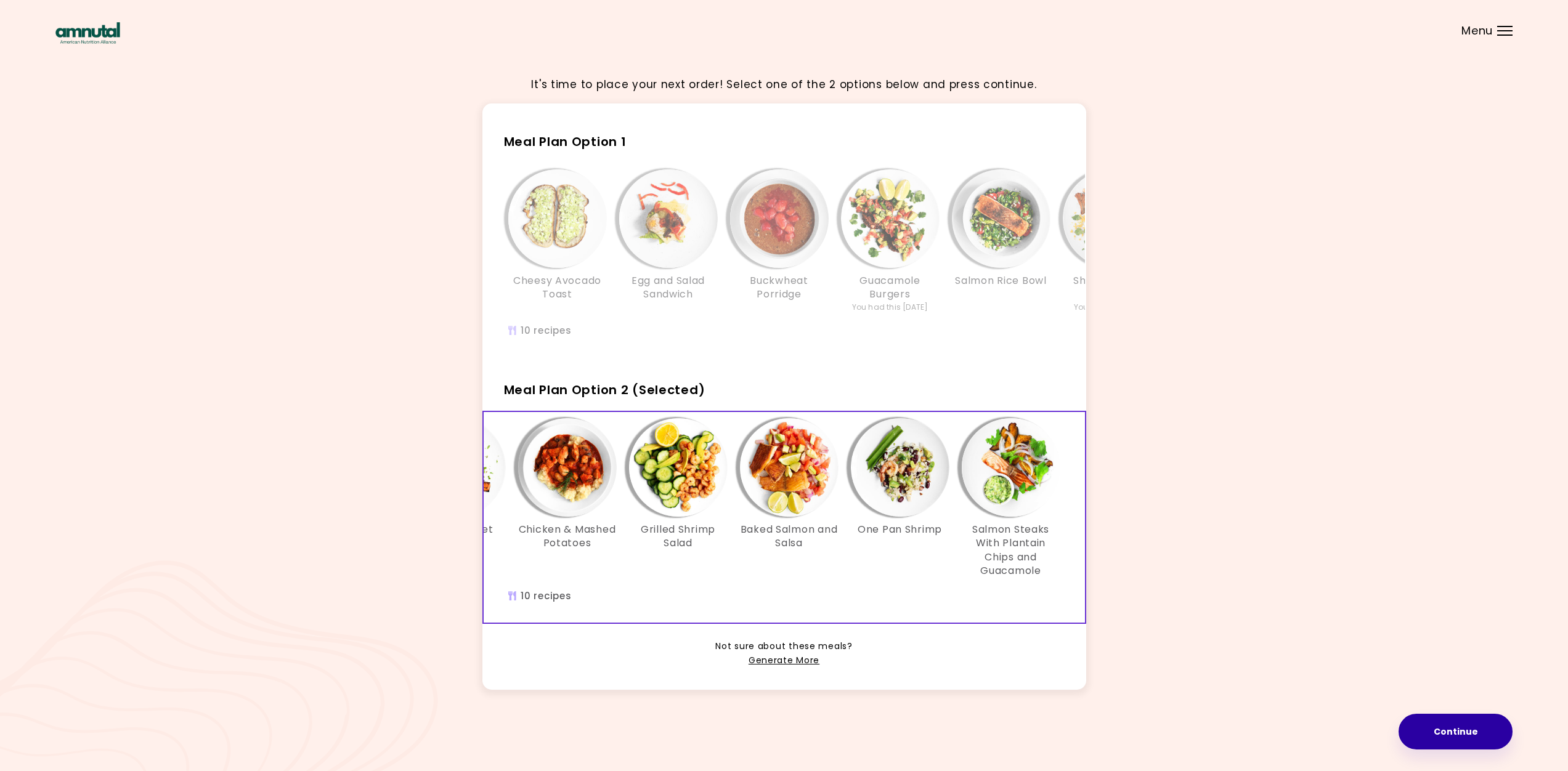
click at [1444, 730] on button "Continue" at bounding box center [1455, 732] width 114 height 36
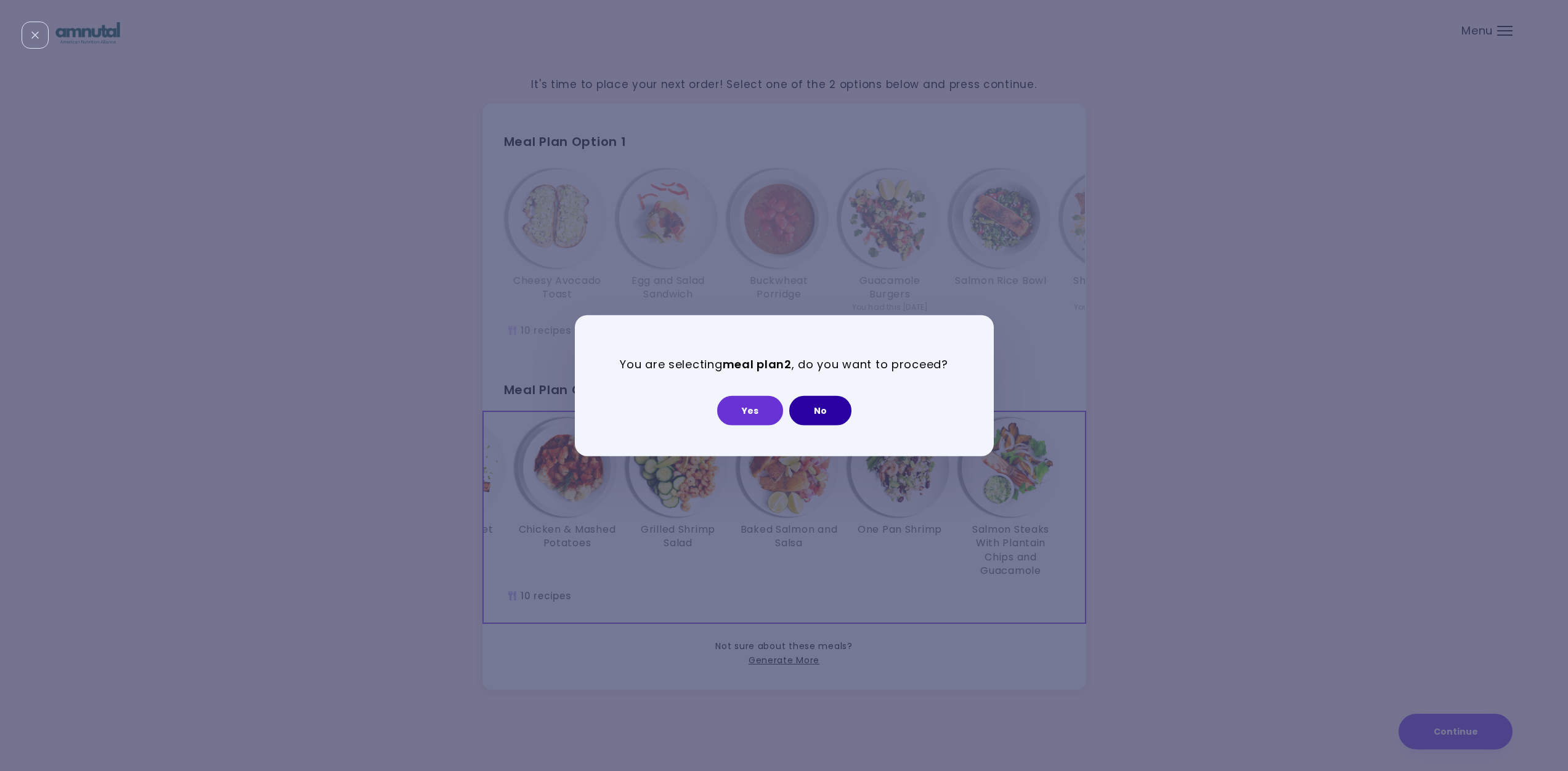
click at [825, 416] on button "No" at bounding box center [821, 410] width 62 height 30
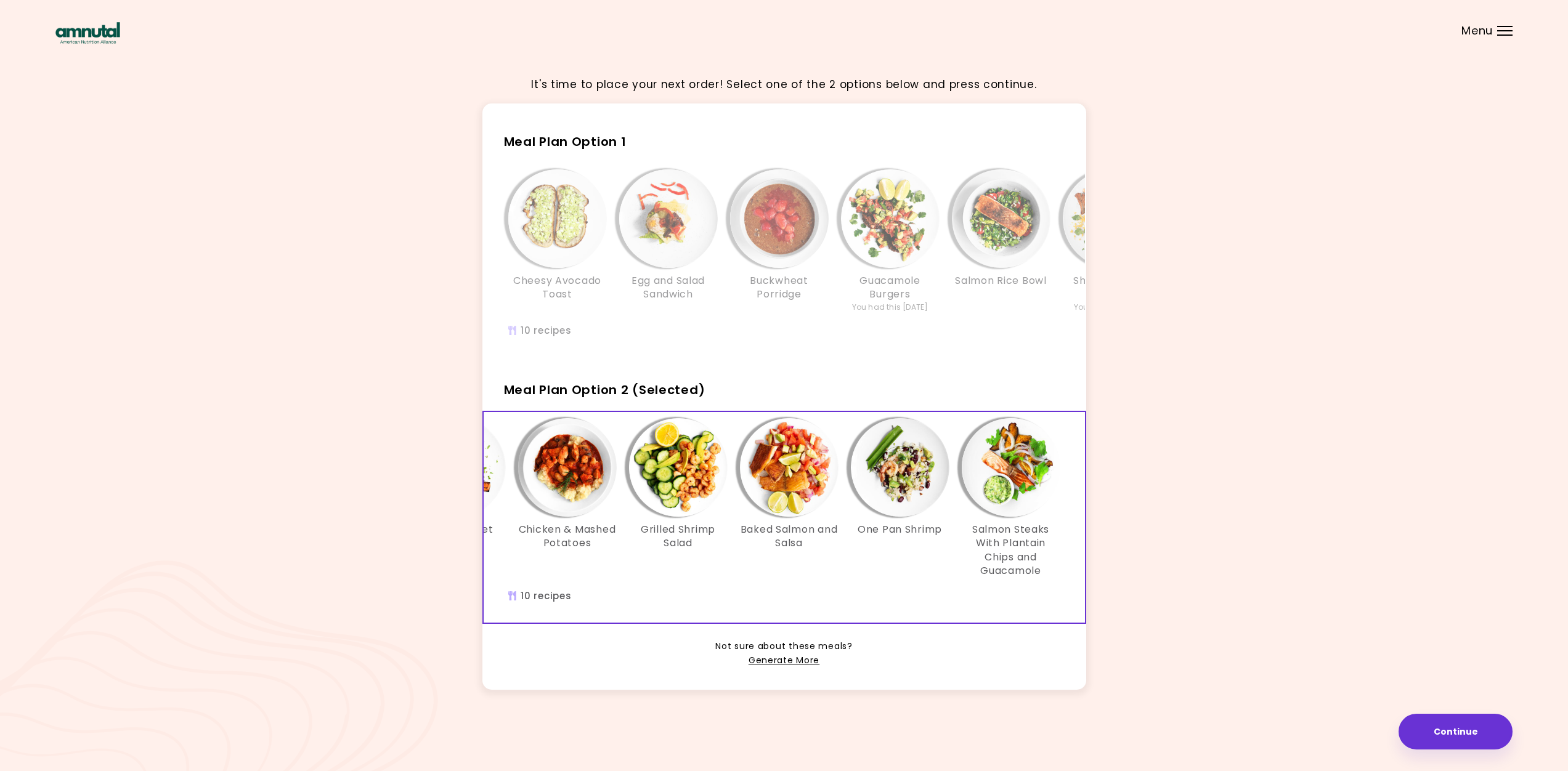
click at [699, 586] on div "Cheesy Avocado Toast Egg and Salad Sandwich Choco [PERSON_NAME] Risotto Salmon …" at bounding box center [512, 504] width 1109 height 172
click at [1444, 729] on button "Continue" at bounding box center [1455, 732] width 114 height 36
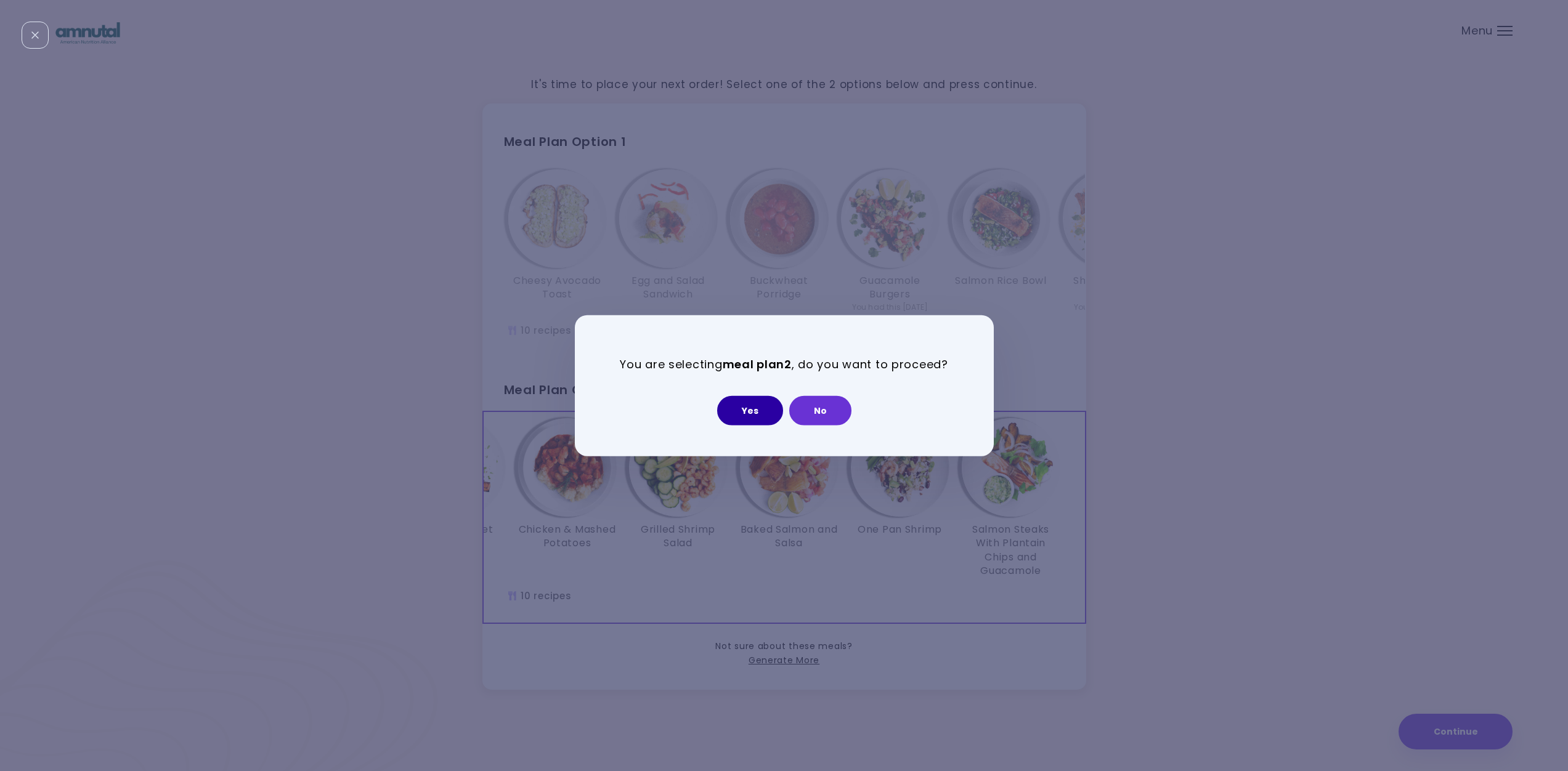
click at [736, 412] on button "Yes" at bounding box center [750, 410] width 66 height 30
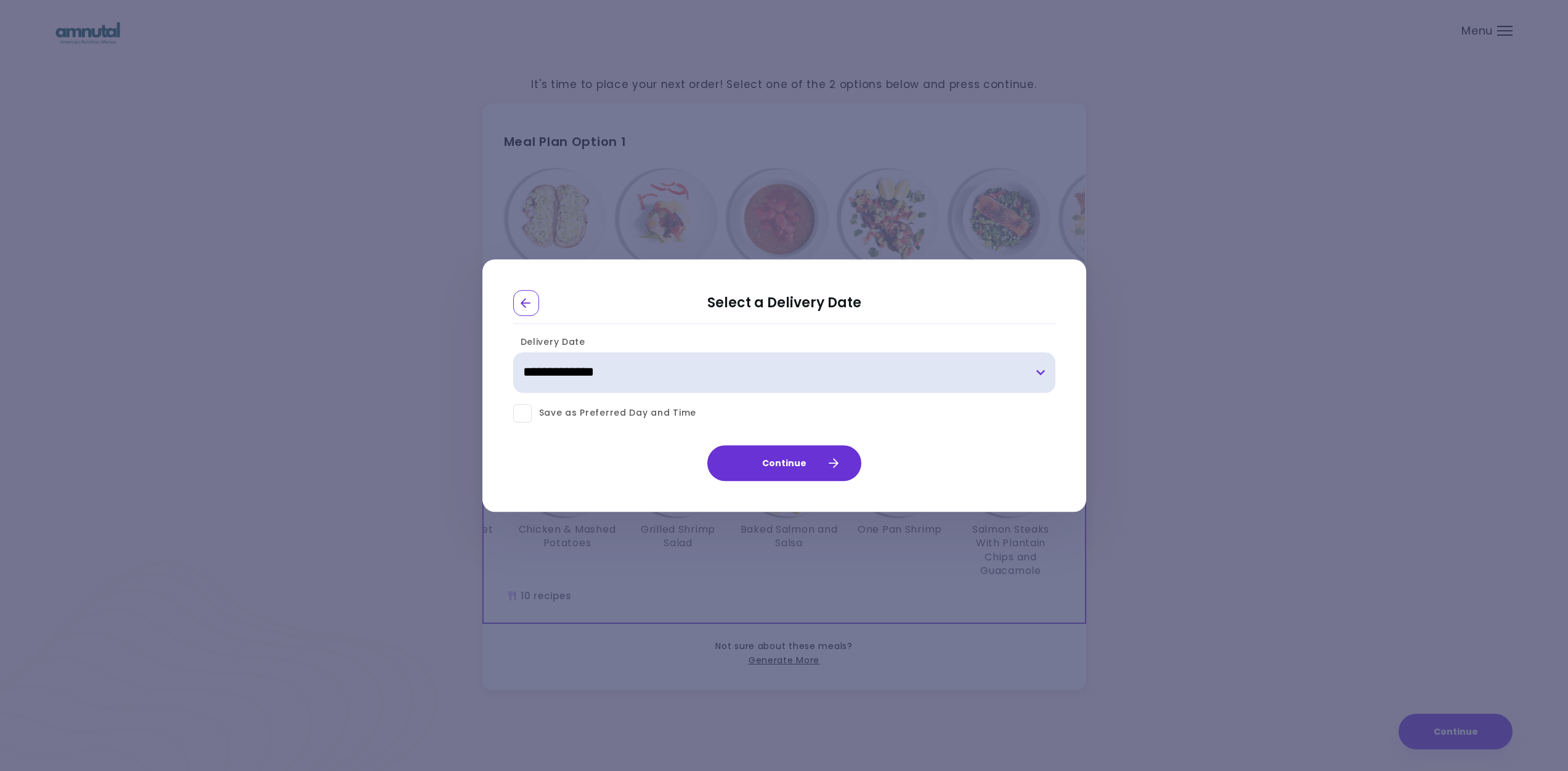
select select "**********"
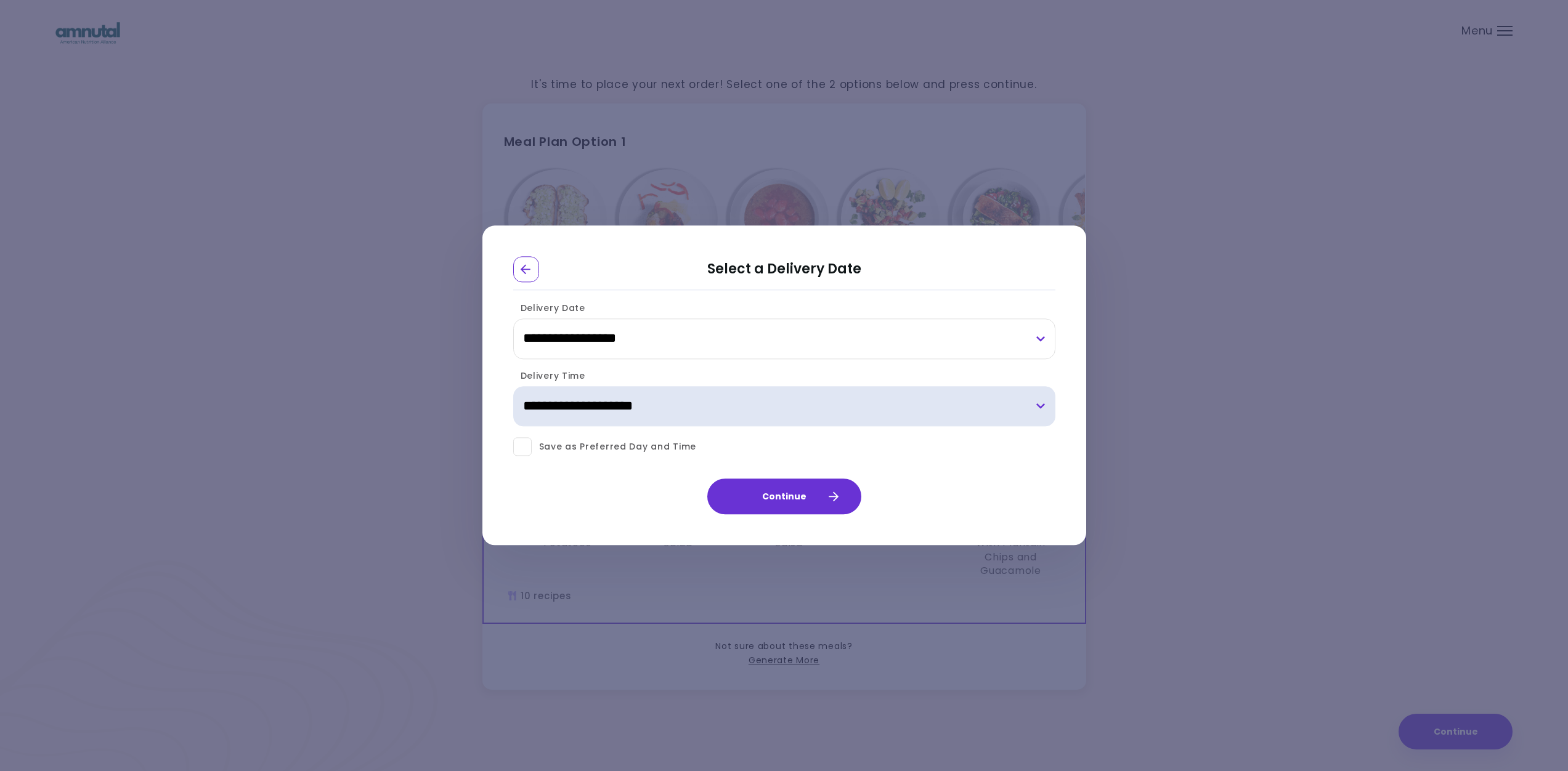
select select "*"
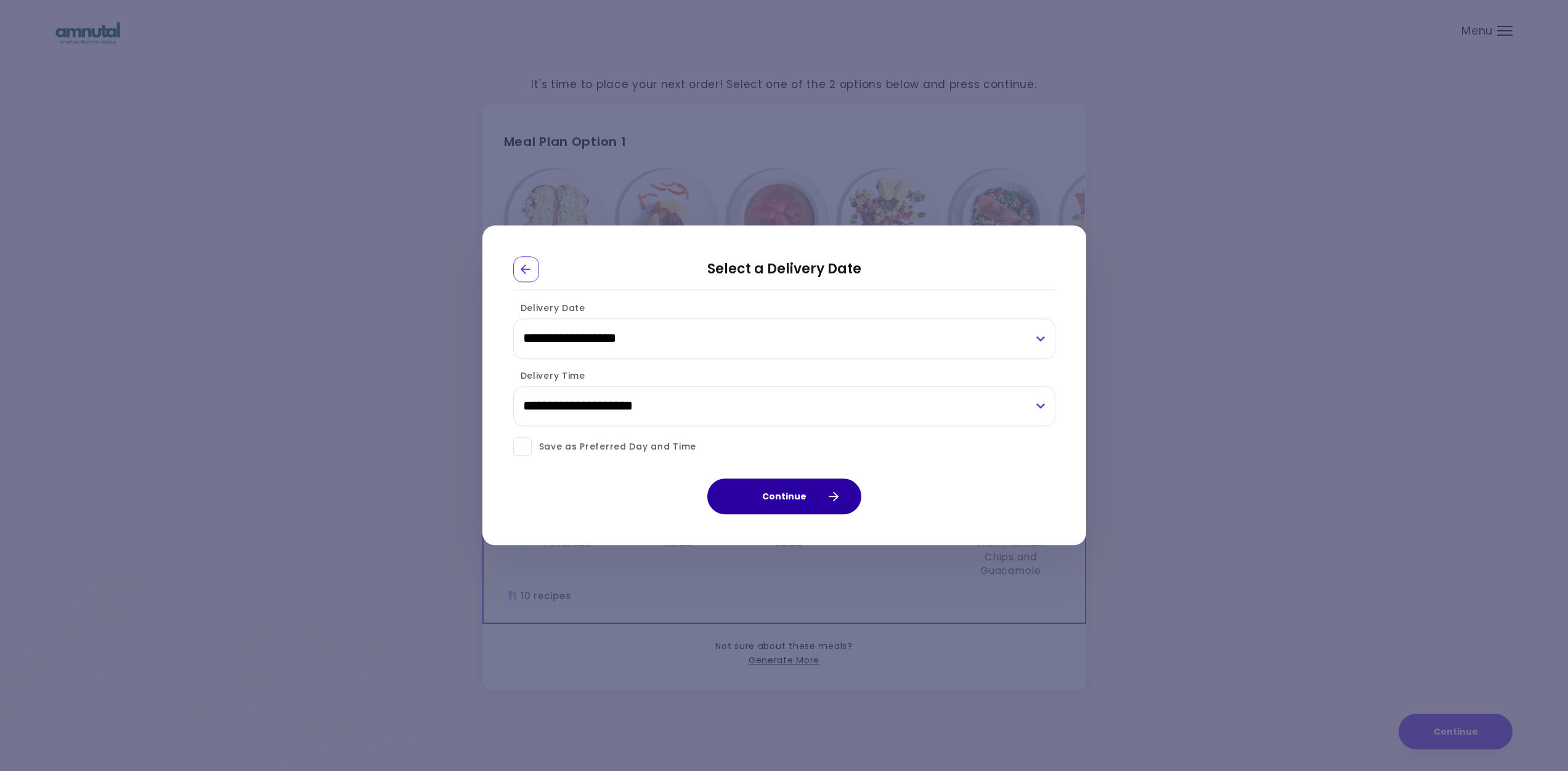
click at [794, 503] on button "Continue" at bounding box center [784, 497] width 154 height 36
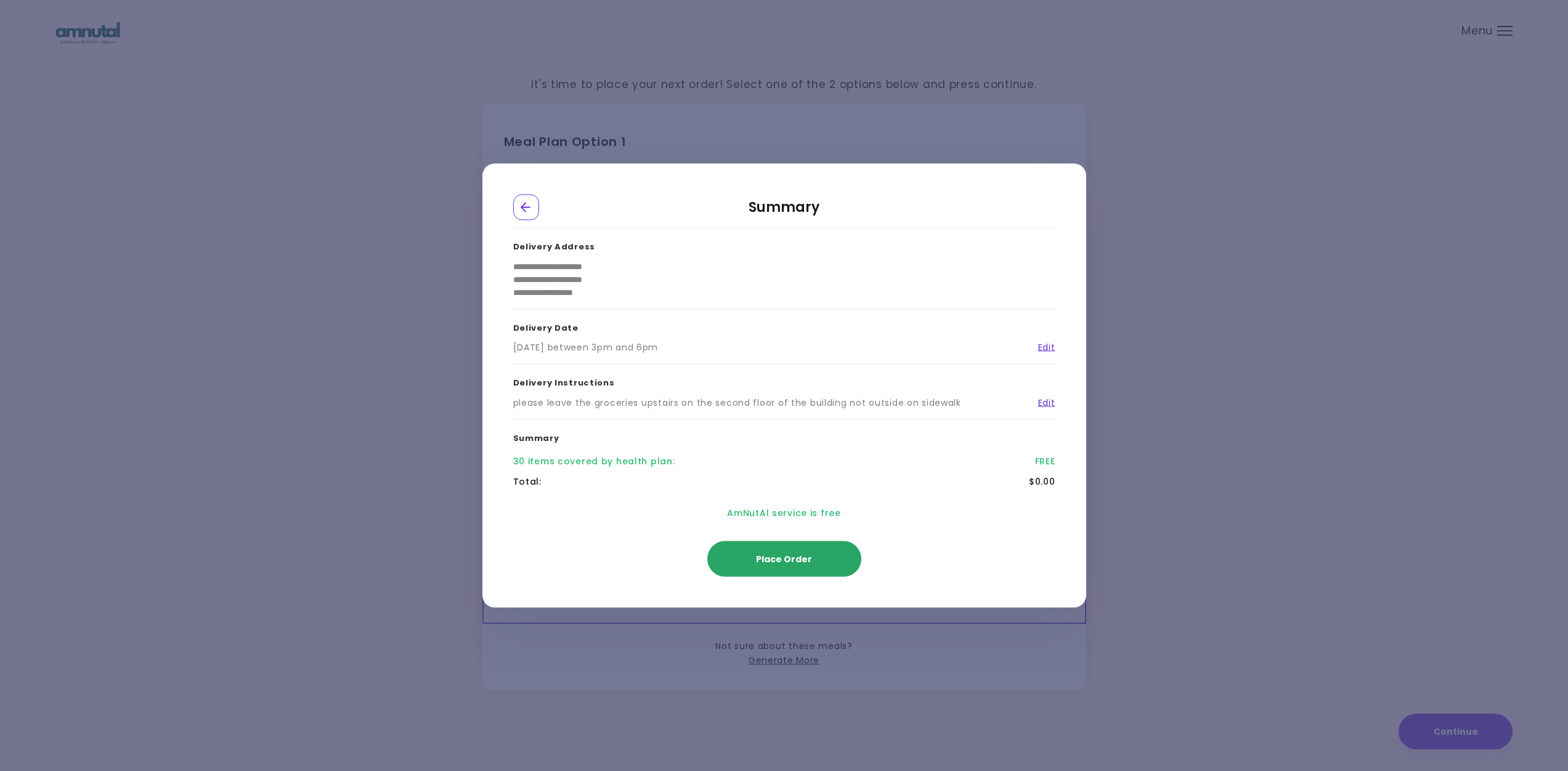
click at [781, 562] on span "Place Order" at bounding box center [784, 559] width 56 height 12
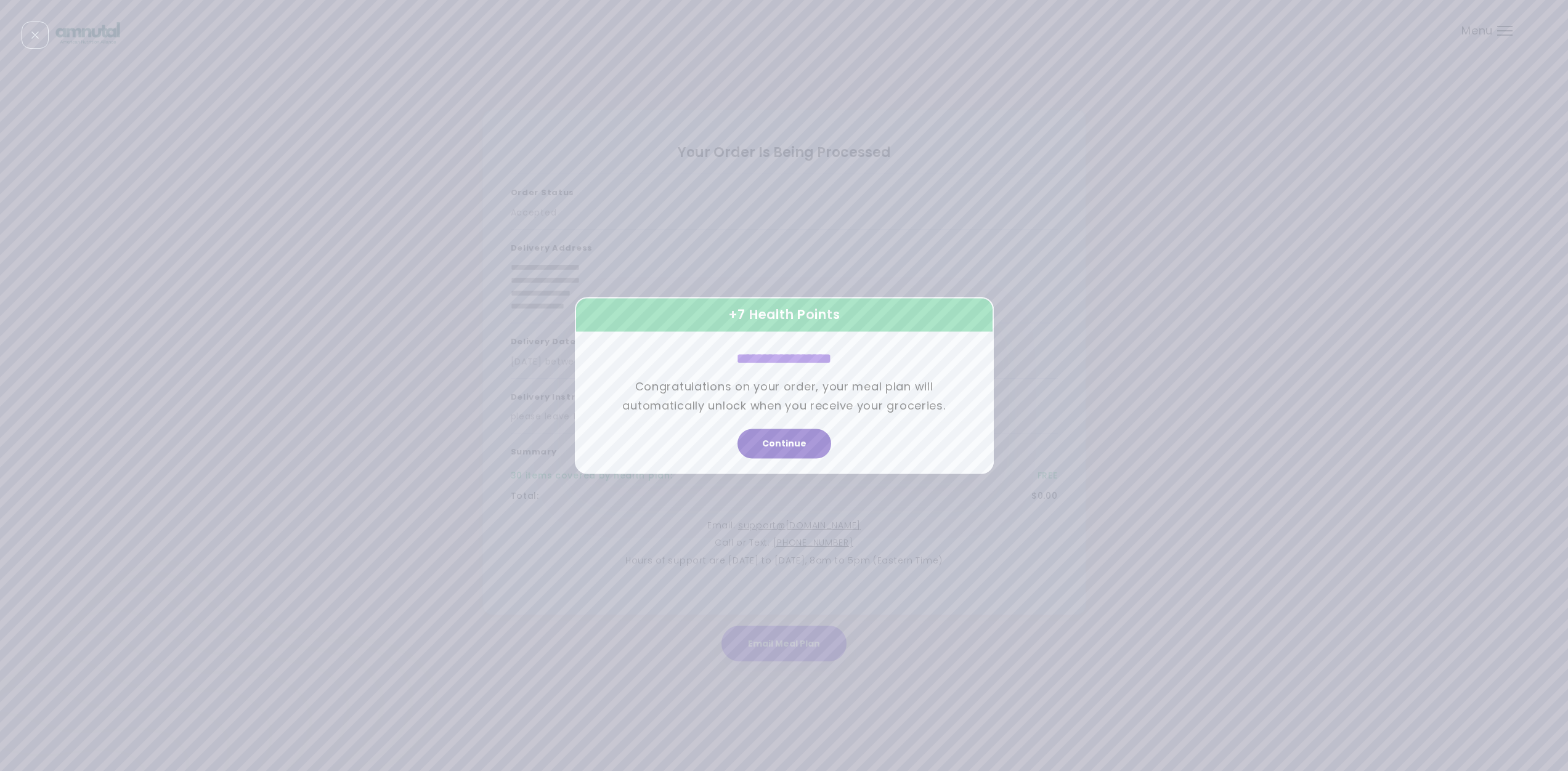
click at [792, 446] on button "Continue" at bounding box center [784, 444] width 94 height 30
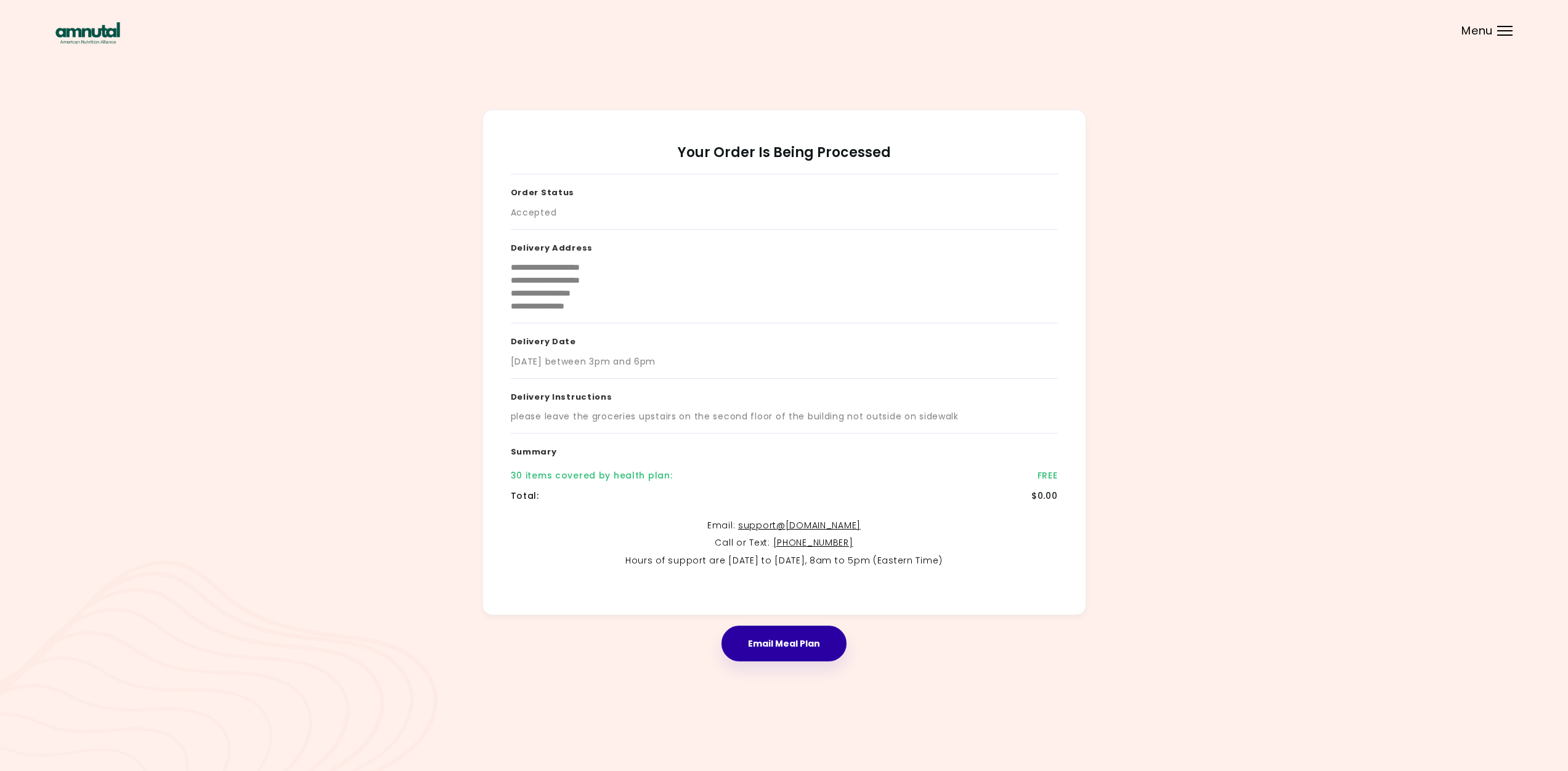
click at [797, 649] on button "Email Meal Plan" at bounding box center [784, 644] width 125 height 36
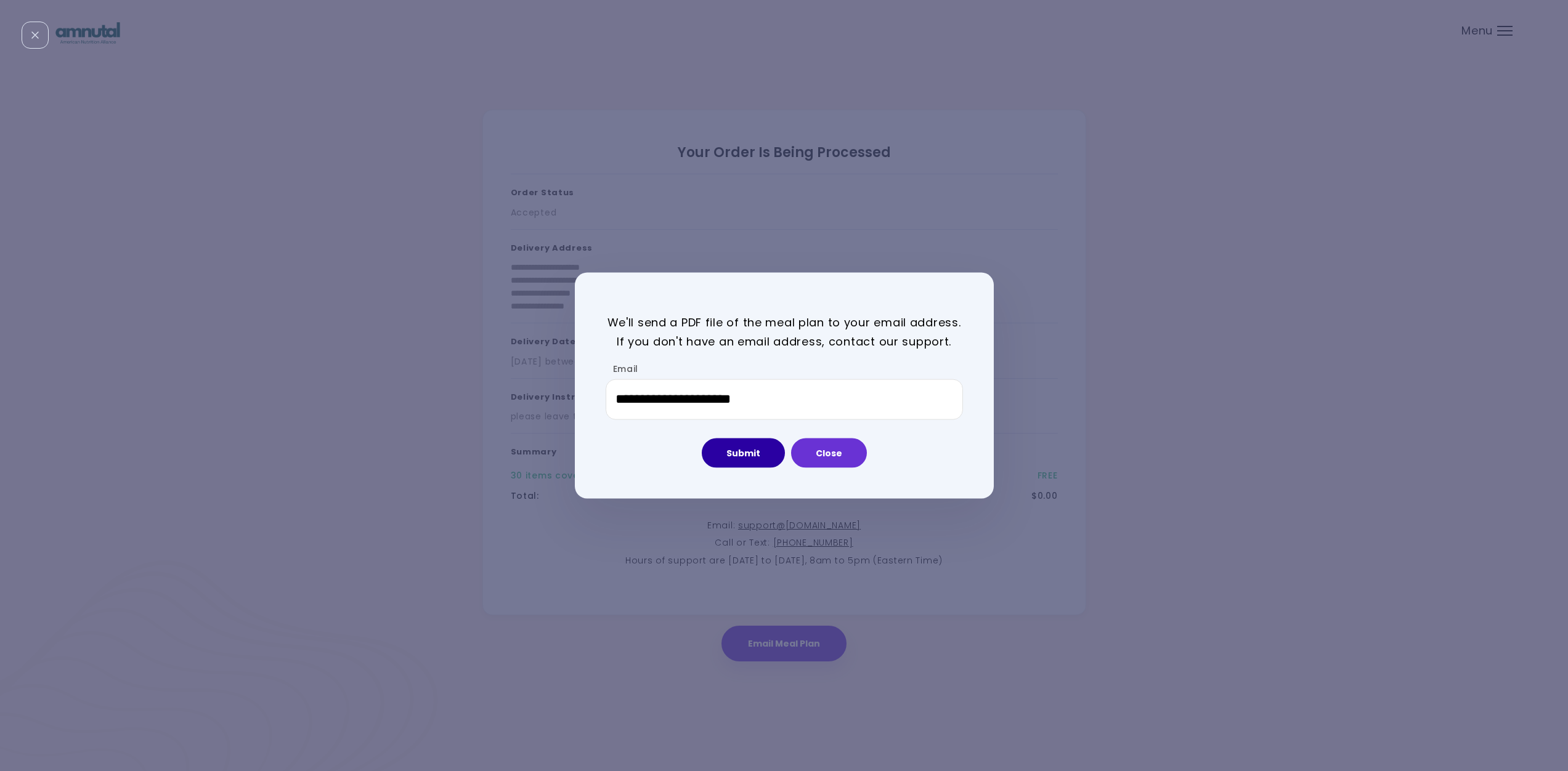
click at [746, 445] on button "Submit" at bounding box center [743, 452] width 83 height 30
